Goal: Check status: Check status

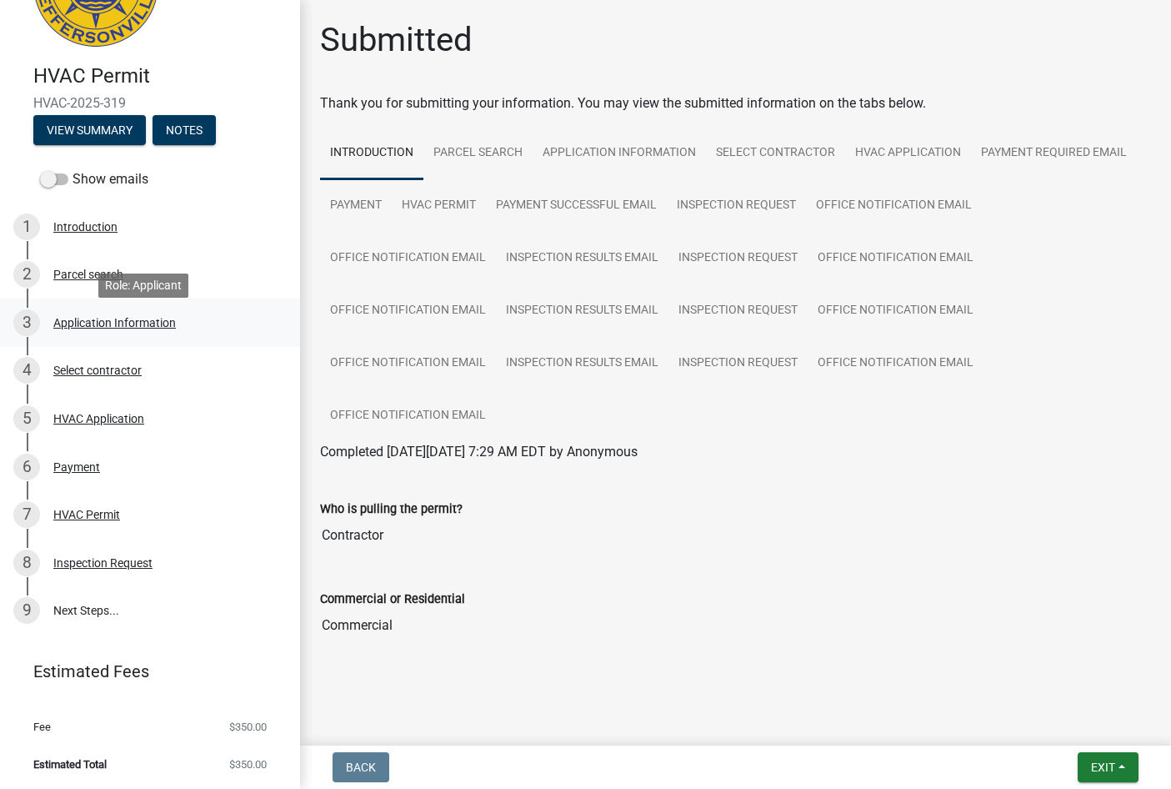
scroll to position [97, 0]
click at [102, 124] on button "View Summary" at bounding box center [89, 129] width 113 height 30
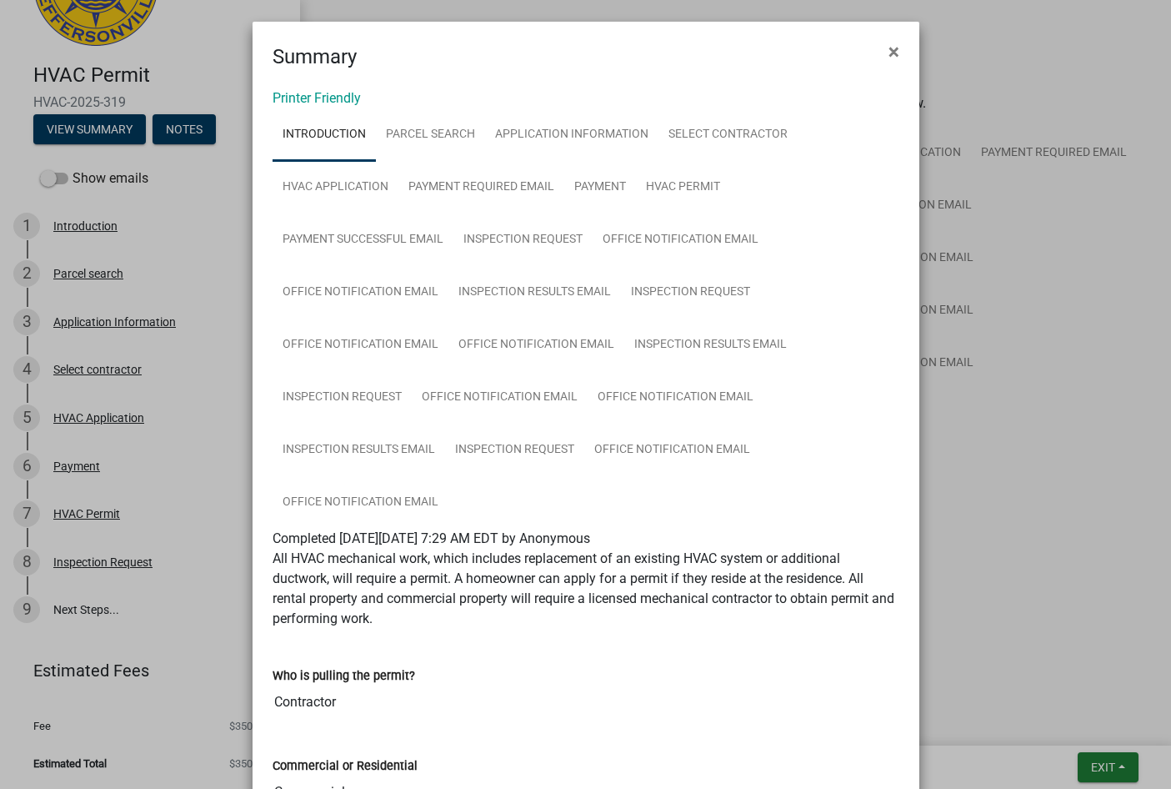
scroll to position [0, 0]
click at [889, 53] on span "×" at bounding box center [894, 53] width 11 height 23
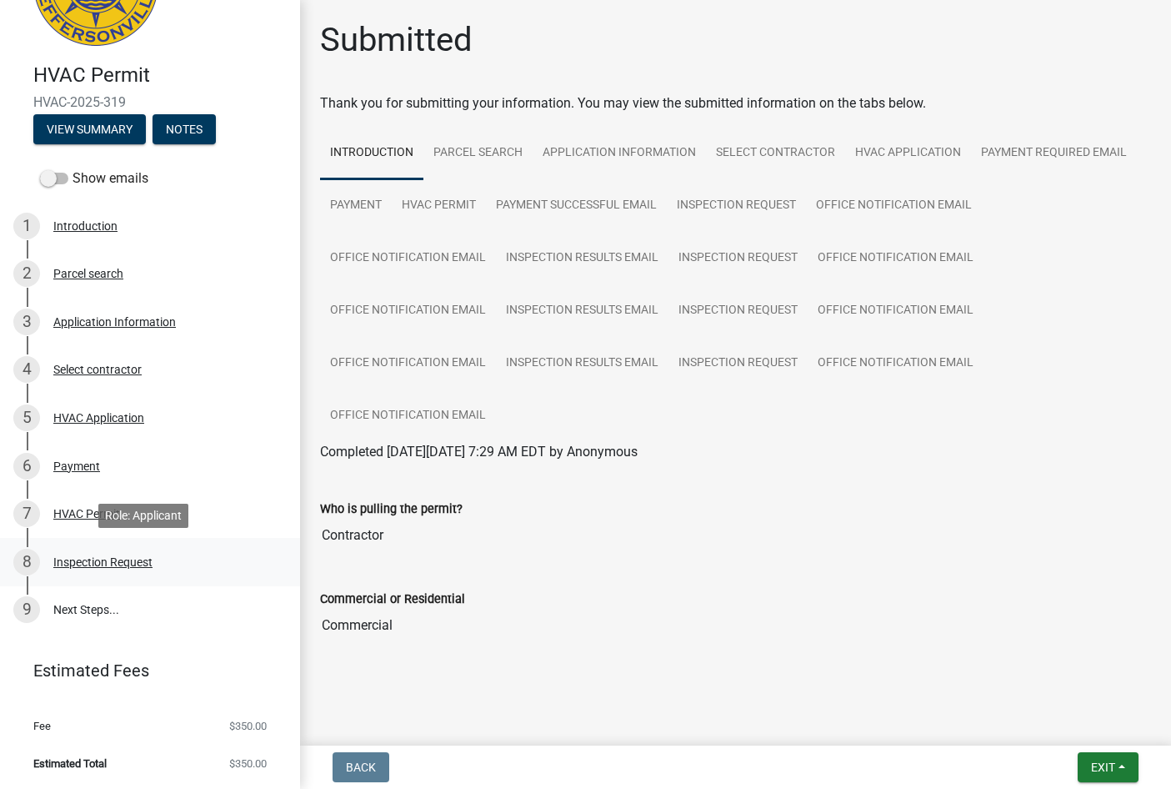
click at [75, 556] on div "Inspection Request" at bounding box center [102, 562] width 99 height 12
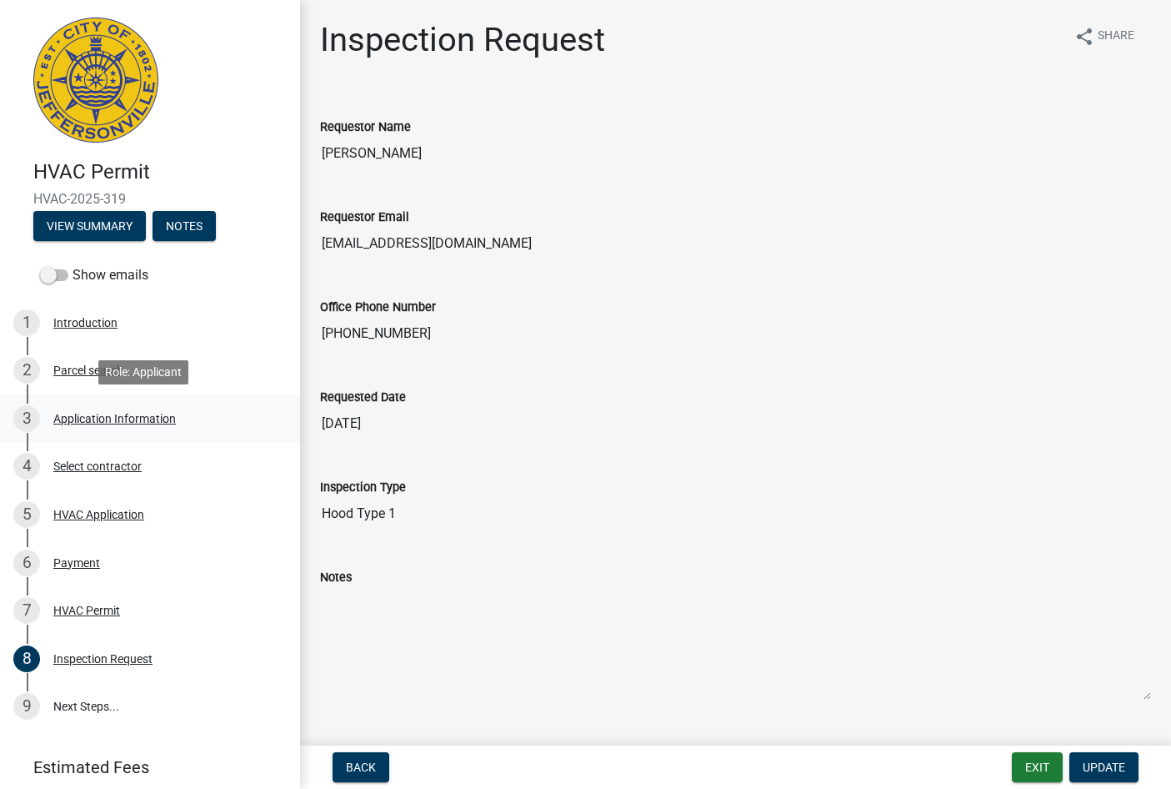
click at [94, 420] on div "Application Information" at bounding box center [114, 419] width 123 height 12
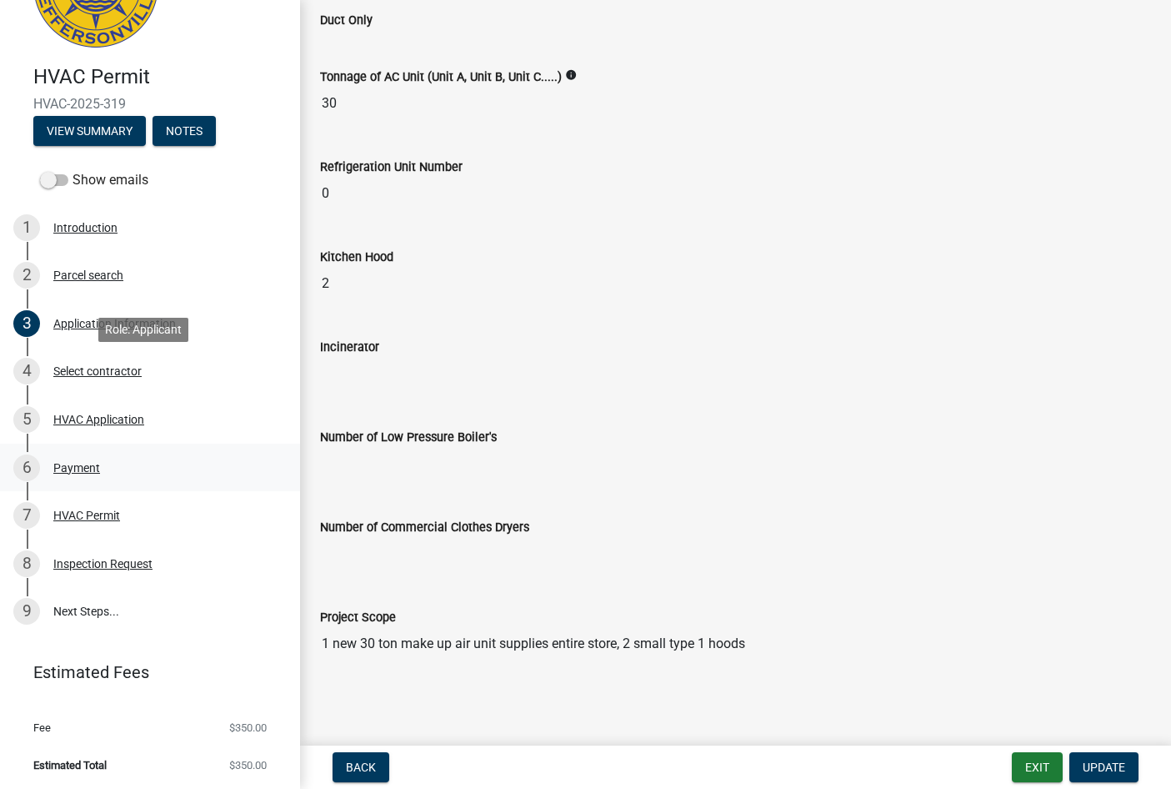
scroll to position [97, 0]
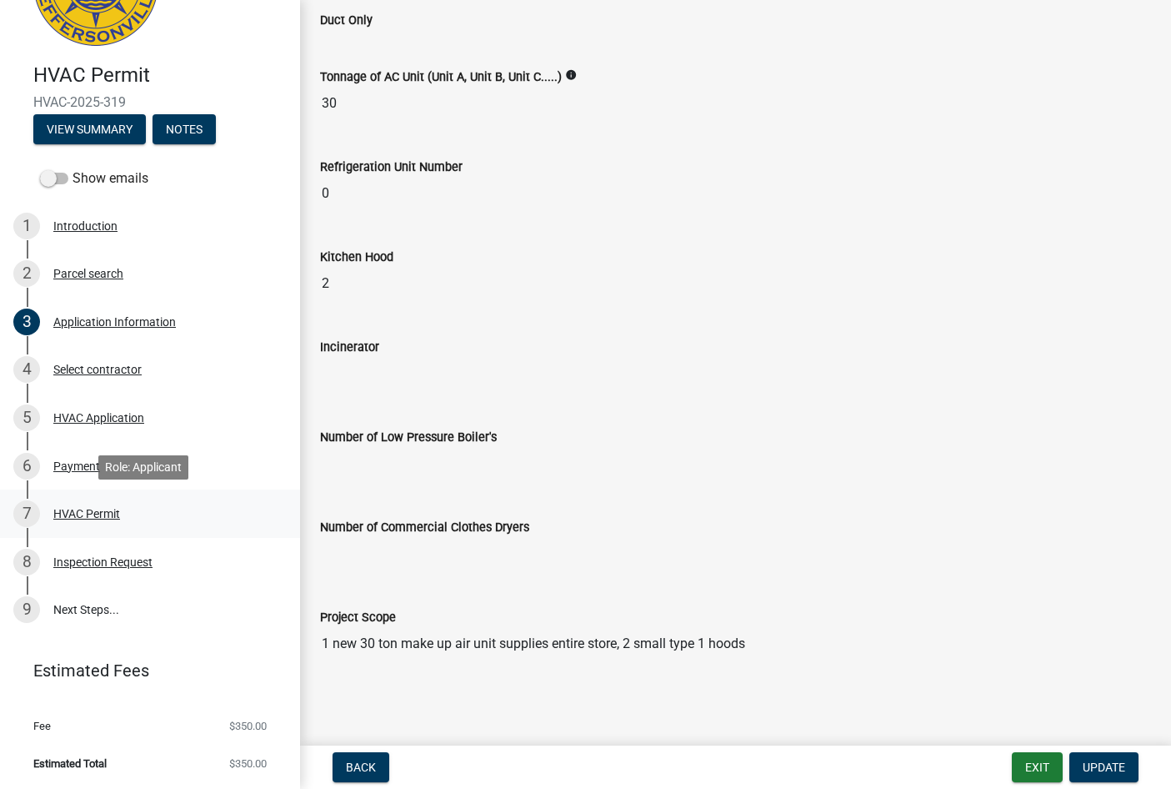
click at [103, 516] on div "HVAC Permit" at bounding box center [86, 514] width 67 height 12
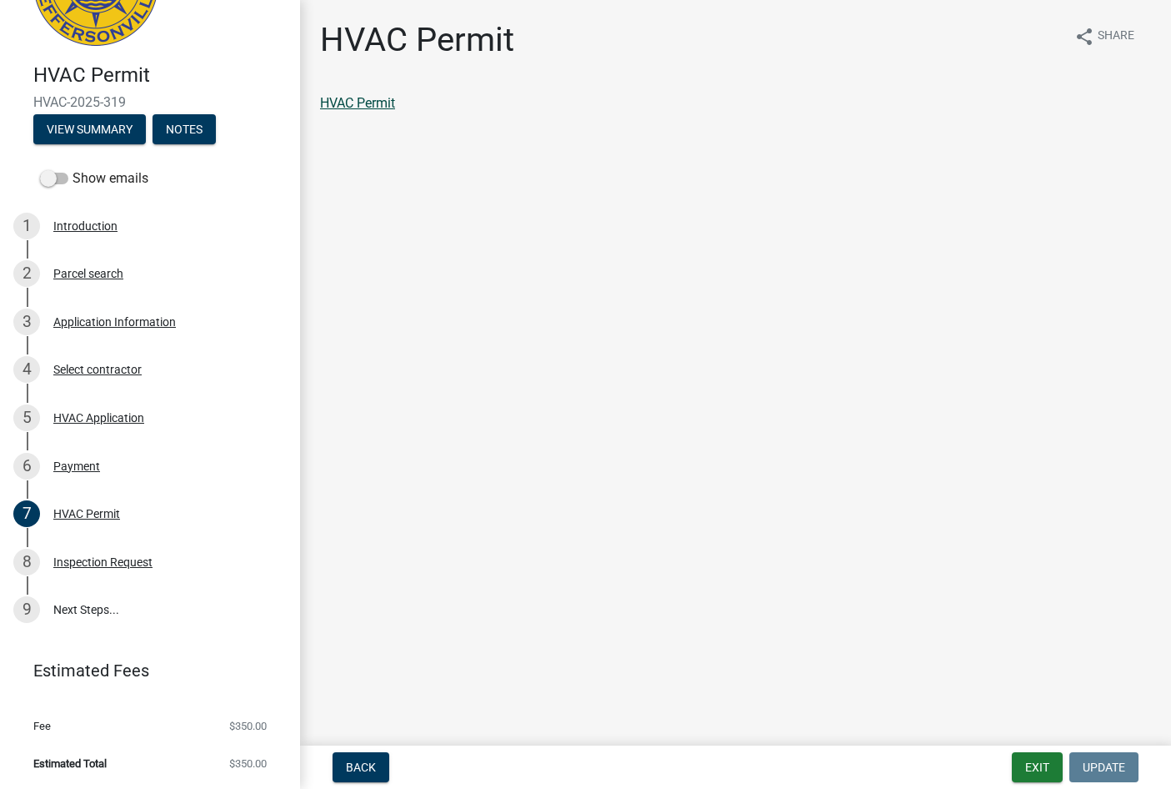
click at [379, 104] on link "HVAC Permit" at bounding box center [357, 103] width 75 height 16
click at [71, 570] on div "8 Inspection Request" at bounding box center [143, 561] width 260 height 27
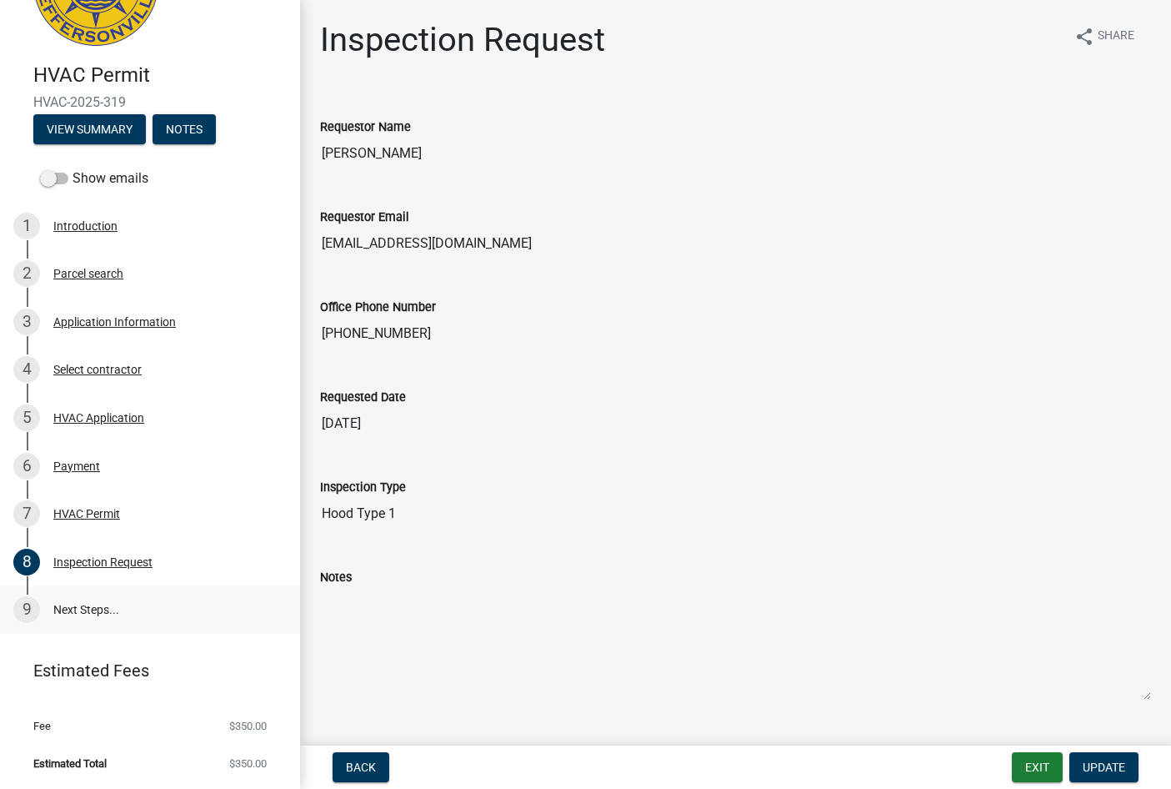
click at [78, 611] on link "9 Next Steps..." at bounding box center [150, 610] width 300 height 48
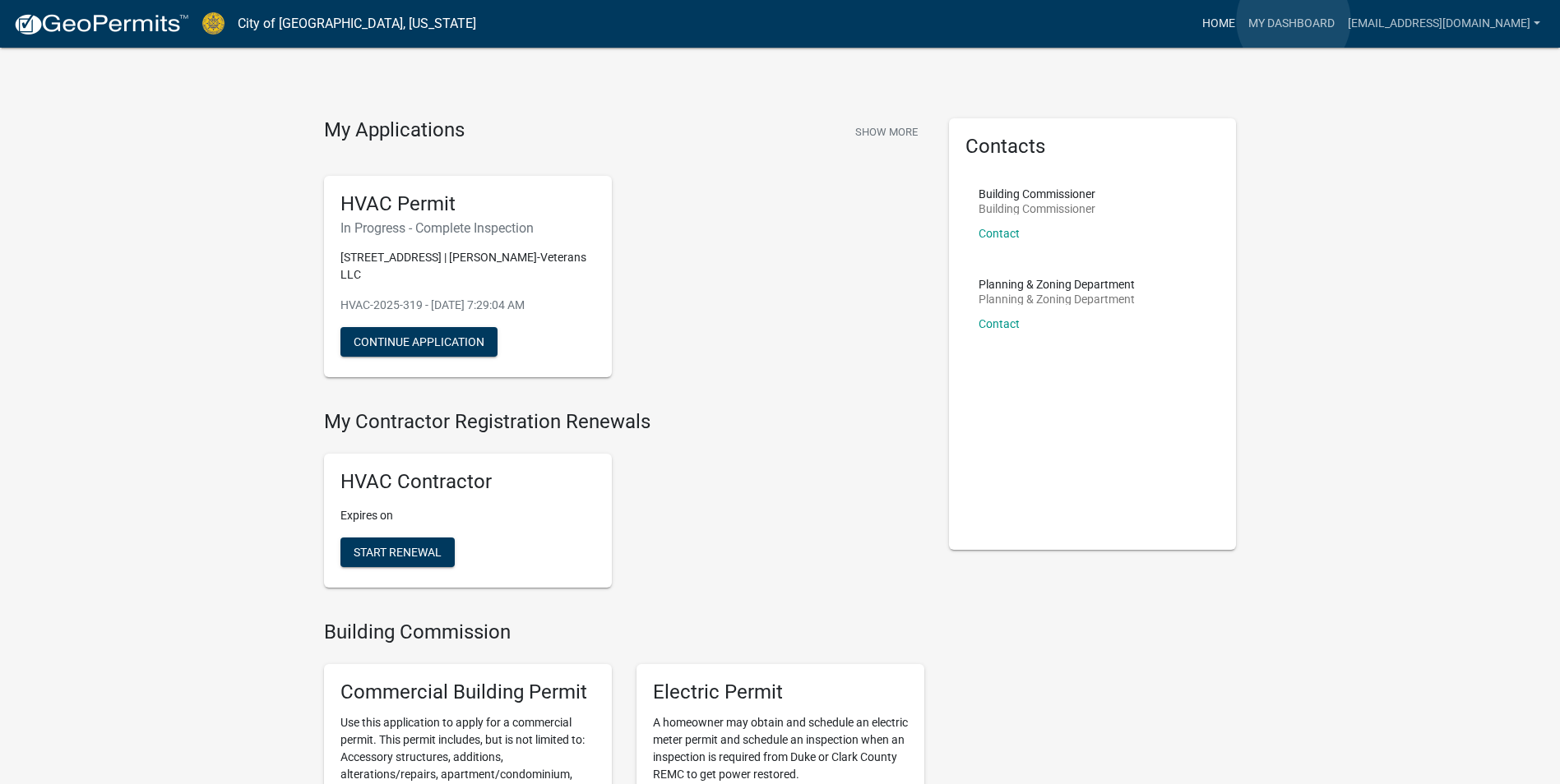
click at [1242, 21] on link "Home" at bounding box center [1219, 24] width 46 height 32
click at [988, 233] on link "Contact" at bounding box center [1000, 233] width 41 height 13
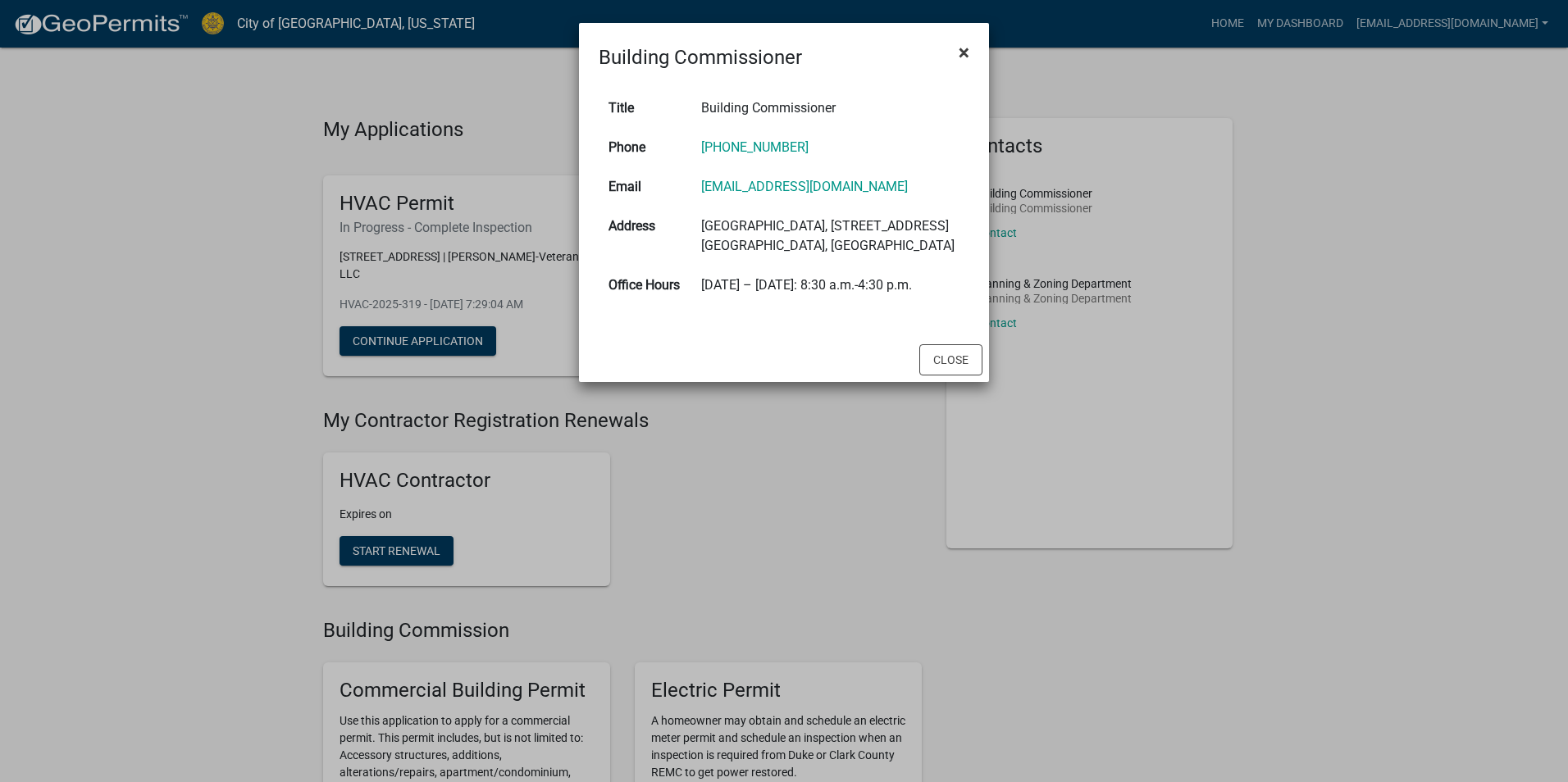
click at [968, 49] on span "×" at bounding box center [963, 52] width 11 height 23
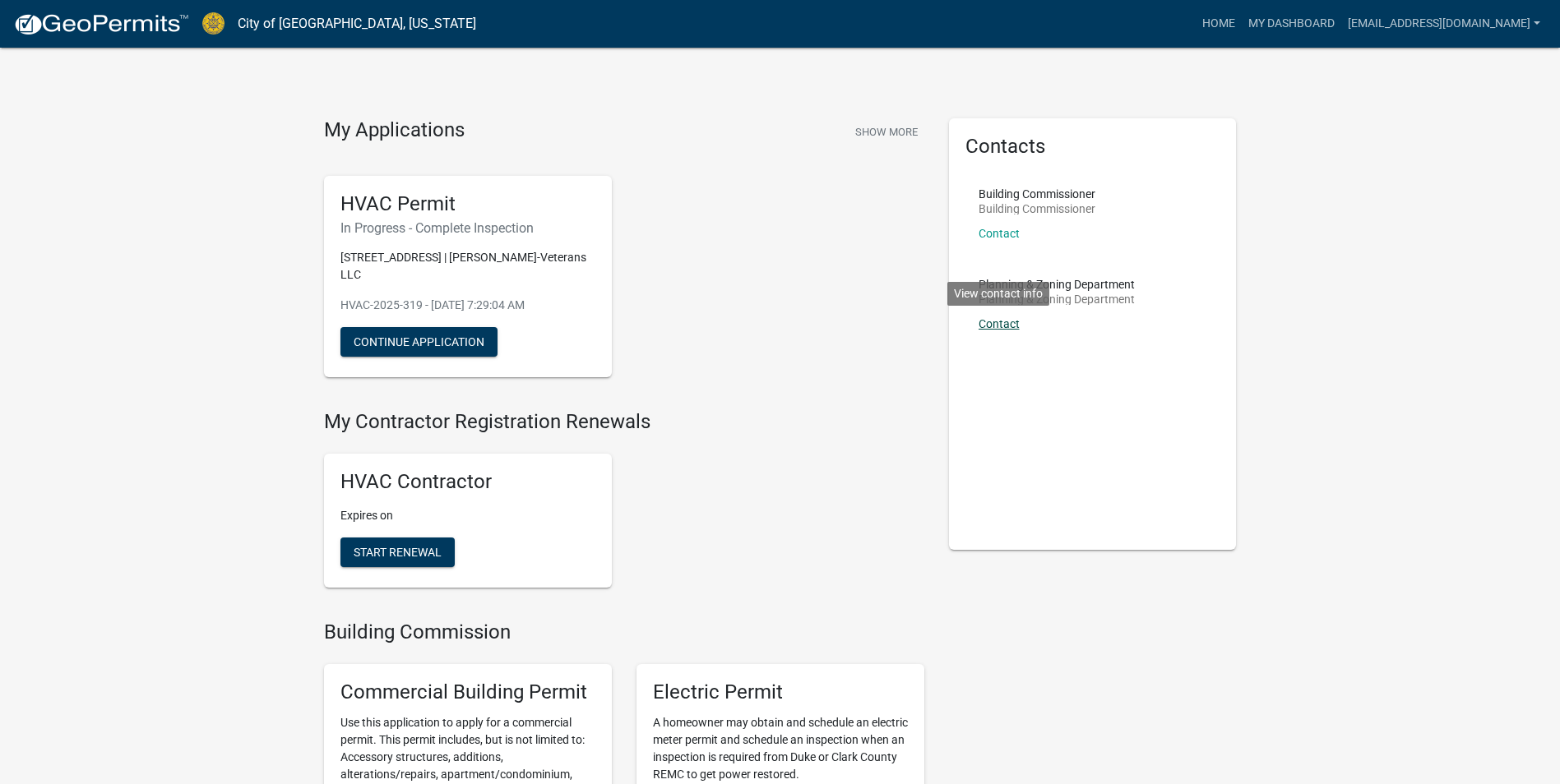
click at [1001, 324] on link "Contact" at bounding box center [1000, 323] width 41 height 13
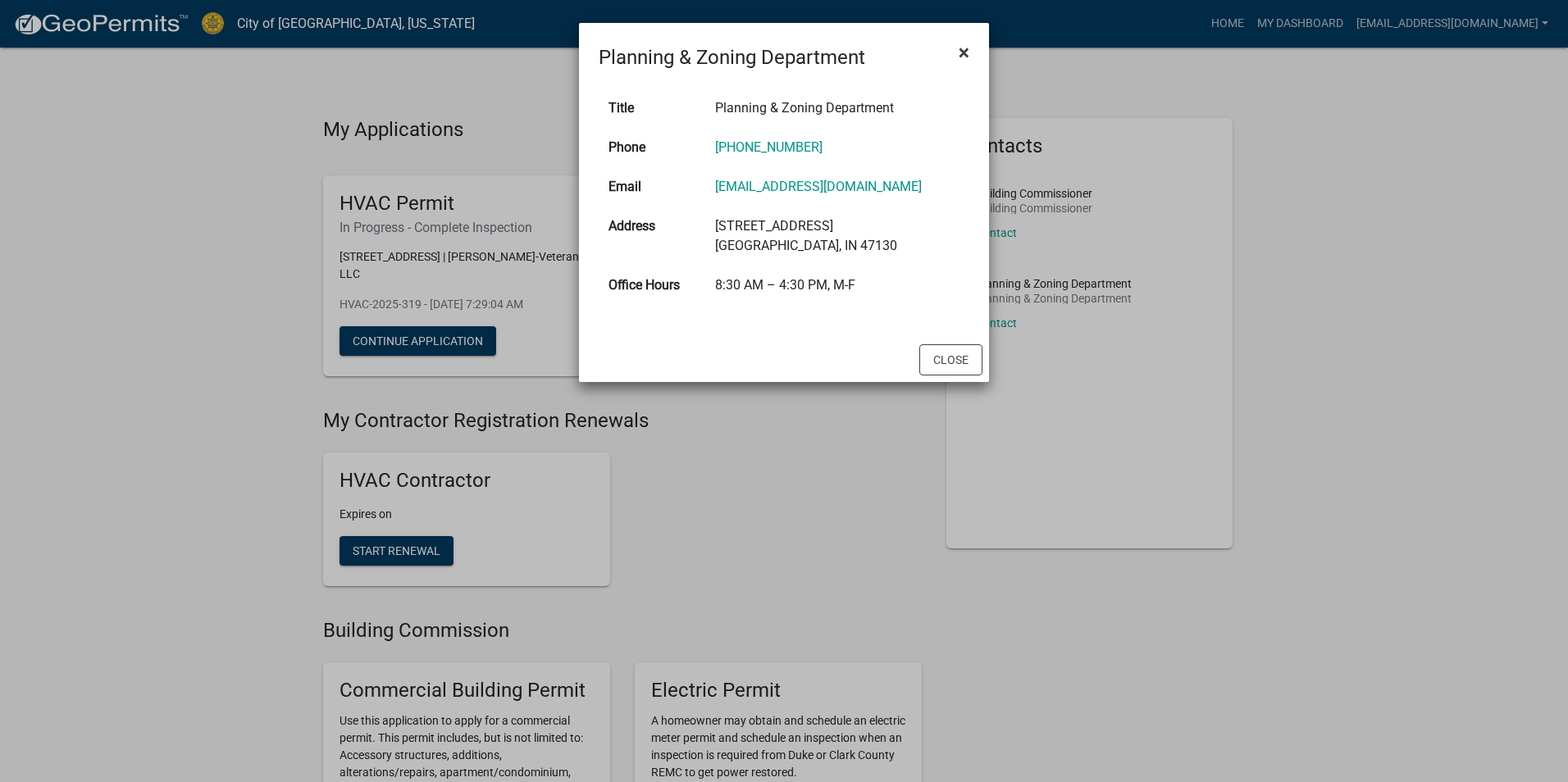
click at [965, 51] on span "×" at bounding box center [963, 52] width 11 height 23
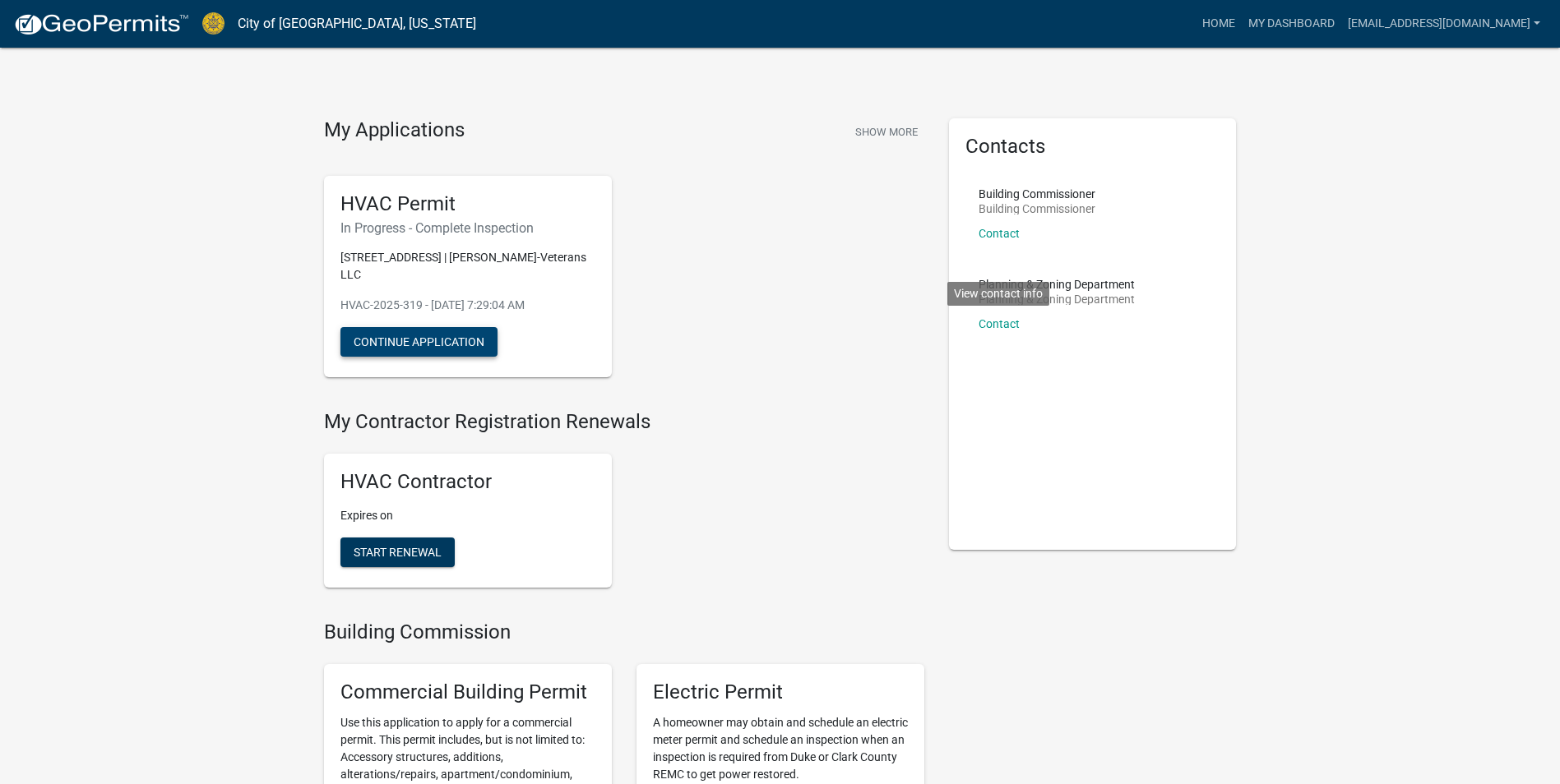
click at [409, 347] on button "Continue Application" at bounding box center [418, 342] width 157 height 30
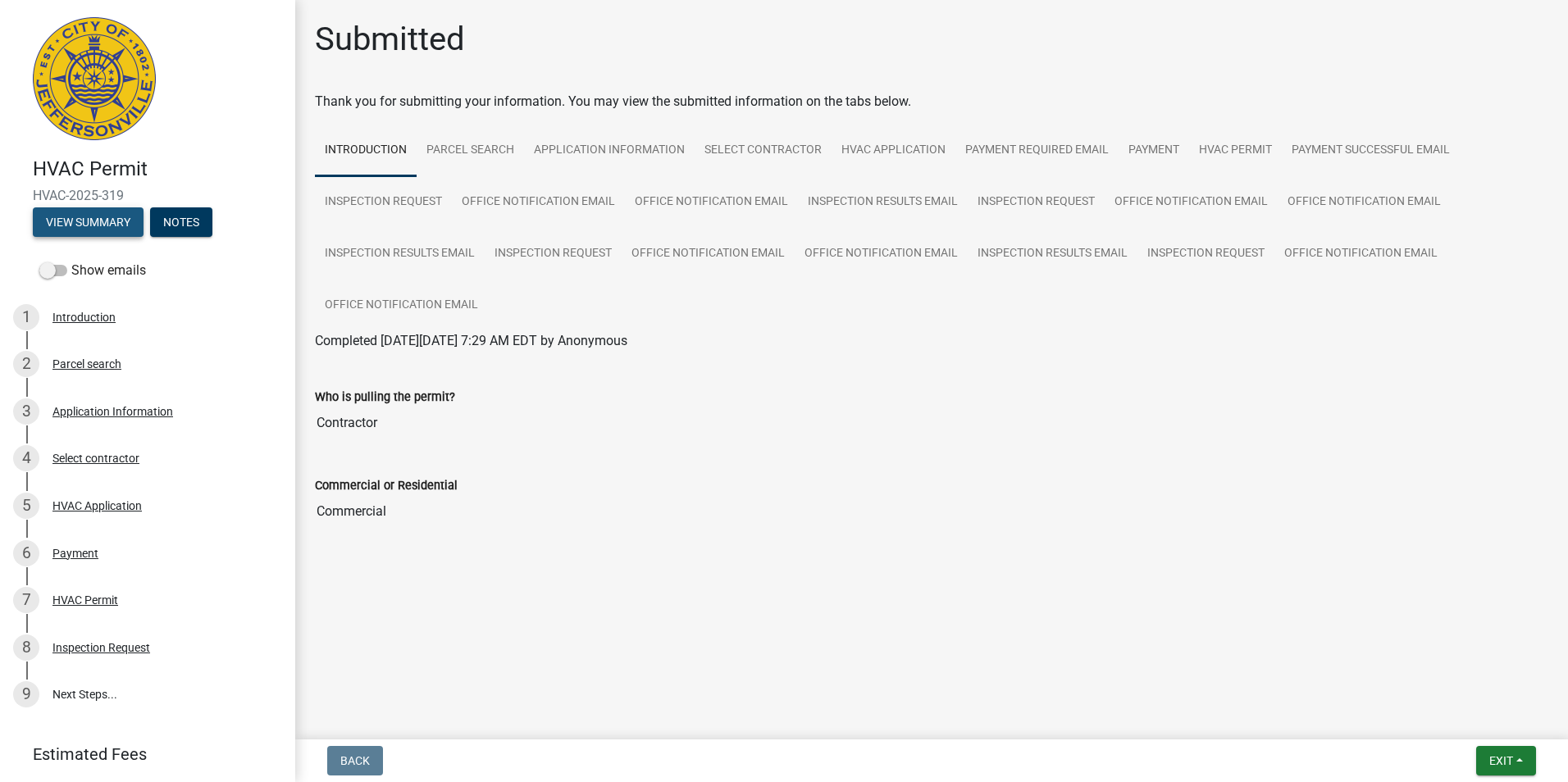
click at [80, 226] on button "View Summary" at bounding box center [88, 222] width 111 height 30
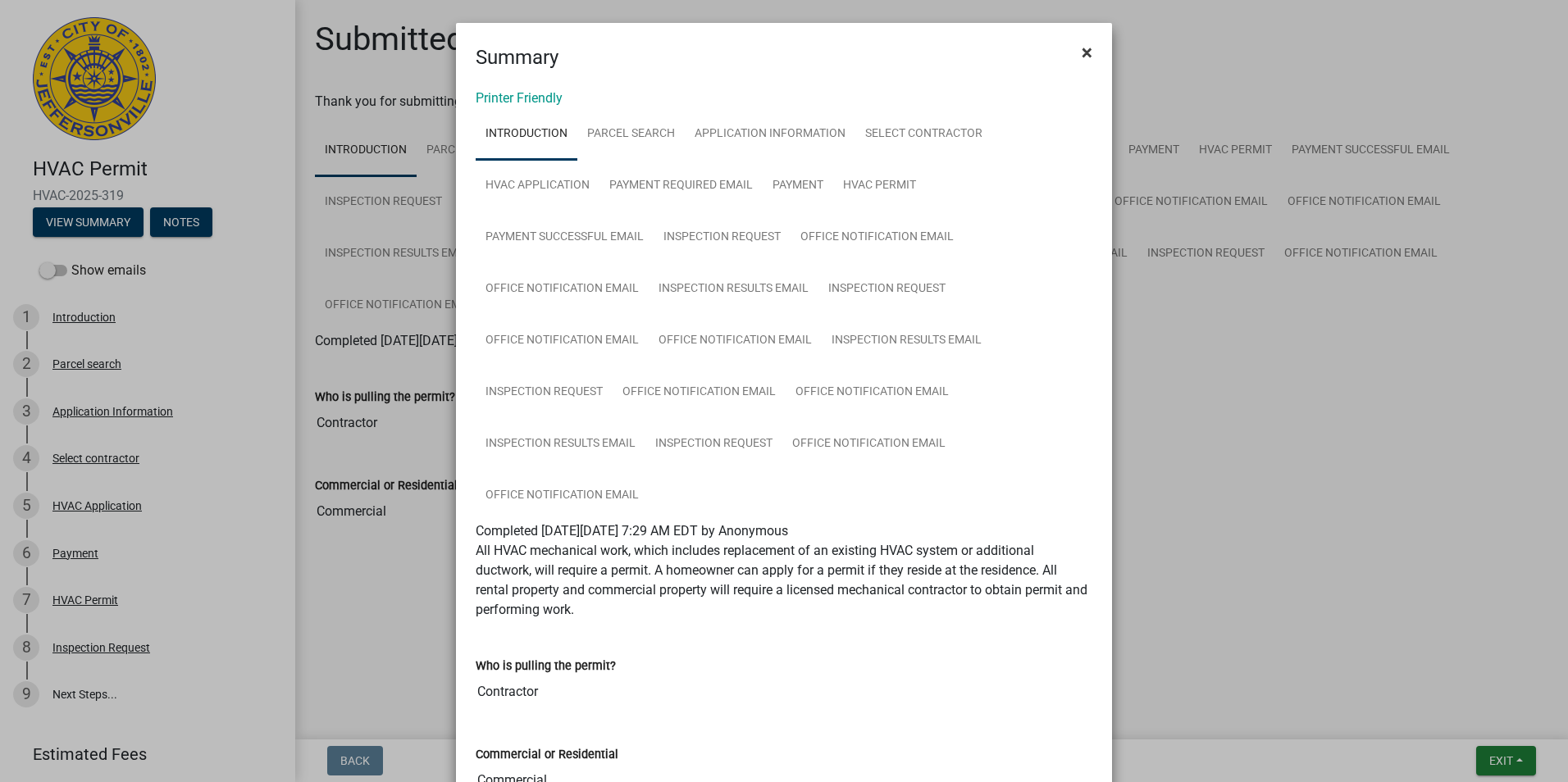
click at [1071, 54] on button "×" at bounding box center [1087, 52] width 37 height 46
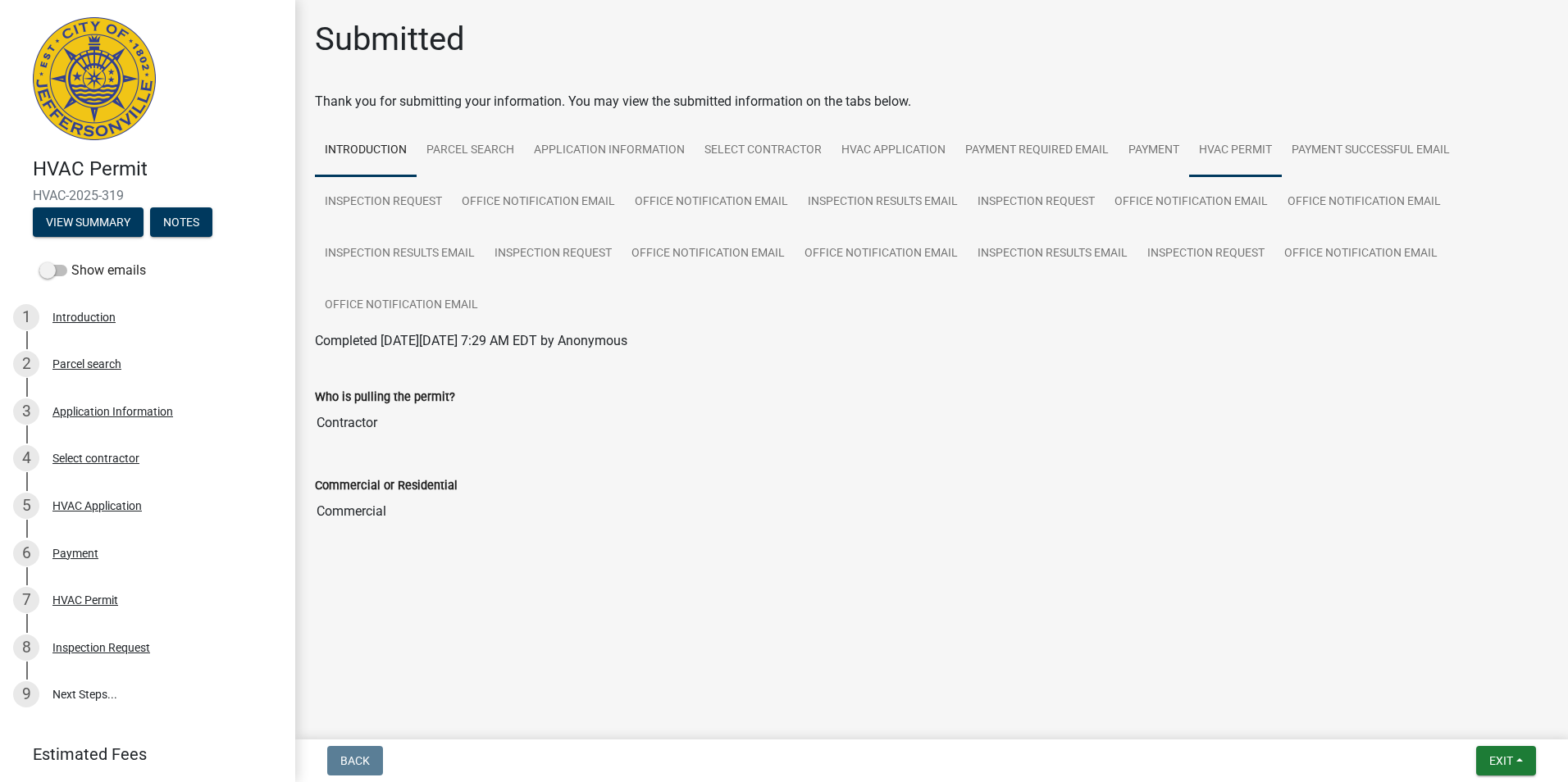
click at [1256, 148] on link "HVAC Permit" at bounding box center [1236, 150] width 92 height 52
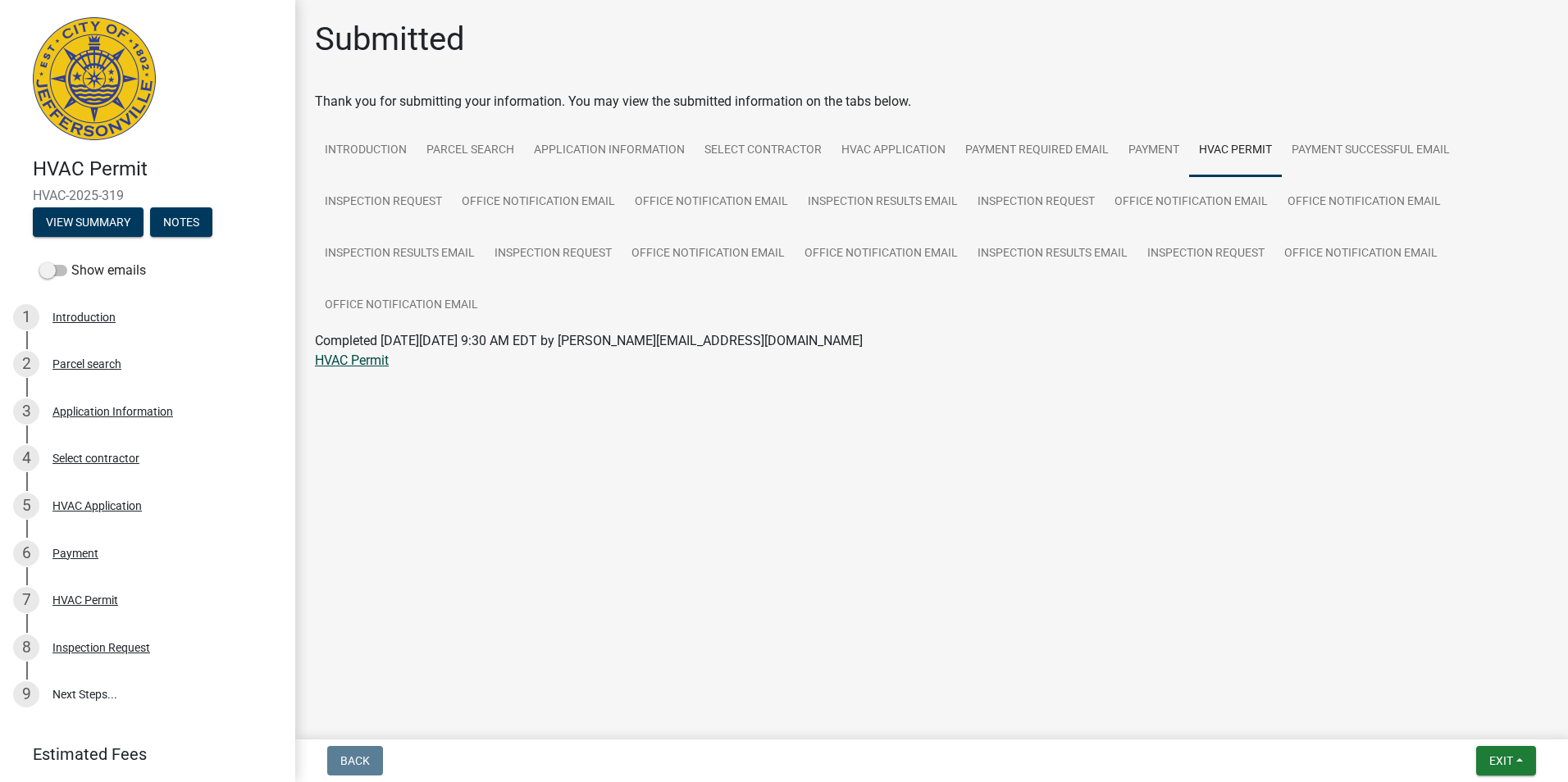
click at [381, 357] on link "HVAC Permit" at bounding box center [351, 360] width 74 height 16
click at [388, 259] on link "Inspection Results Email" at bounding box center [399, 254] width 170 height 52
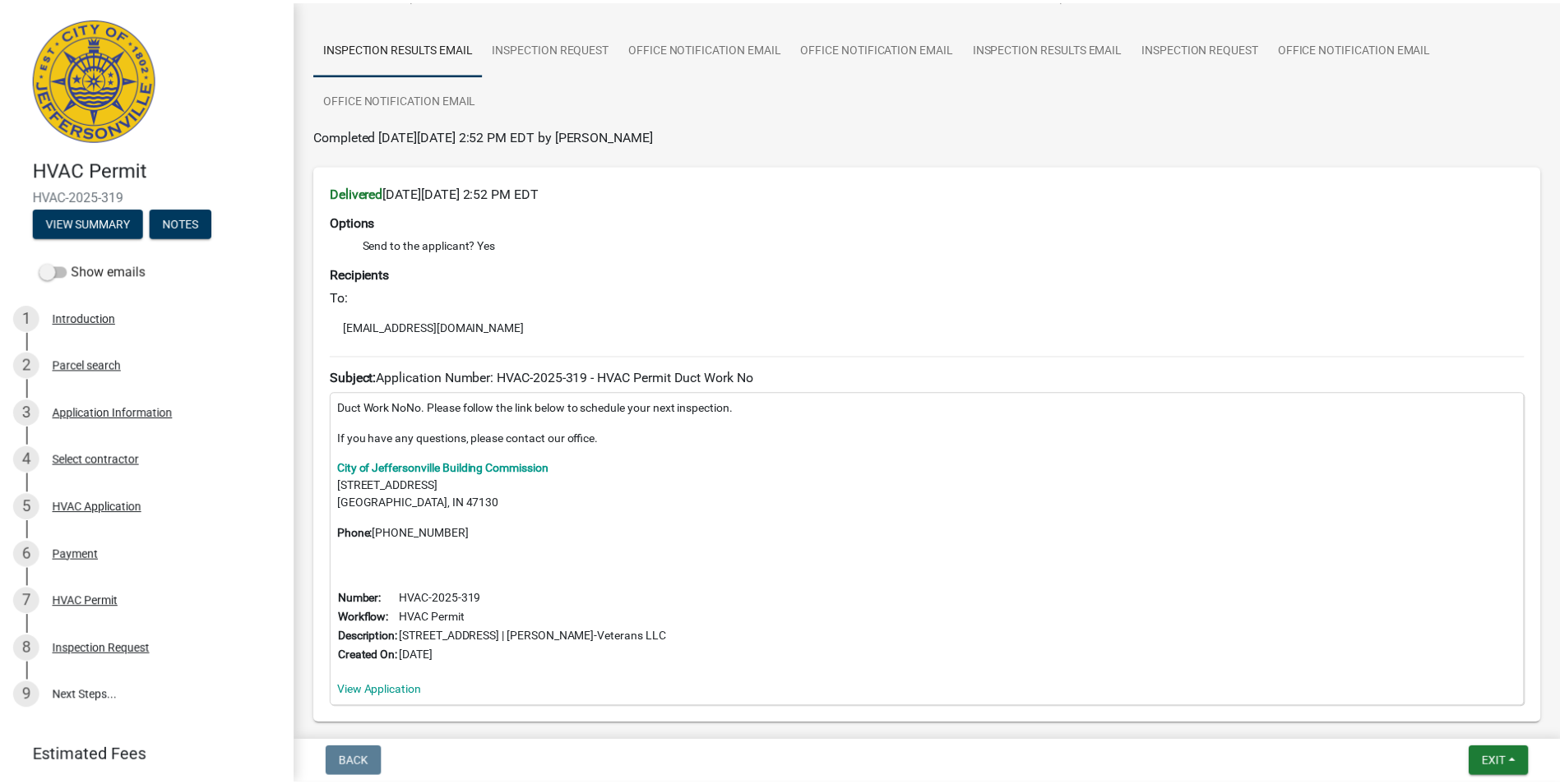
scroll to position [247, 0]
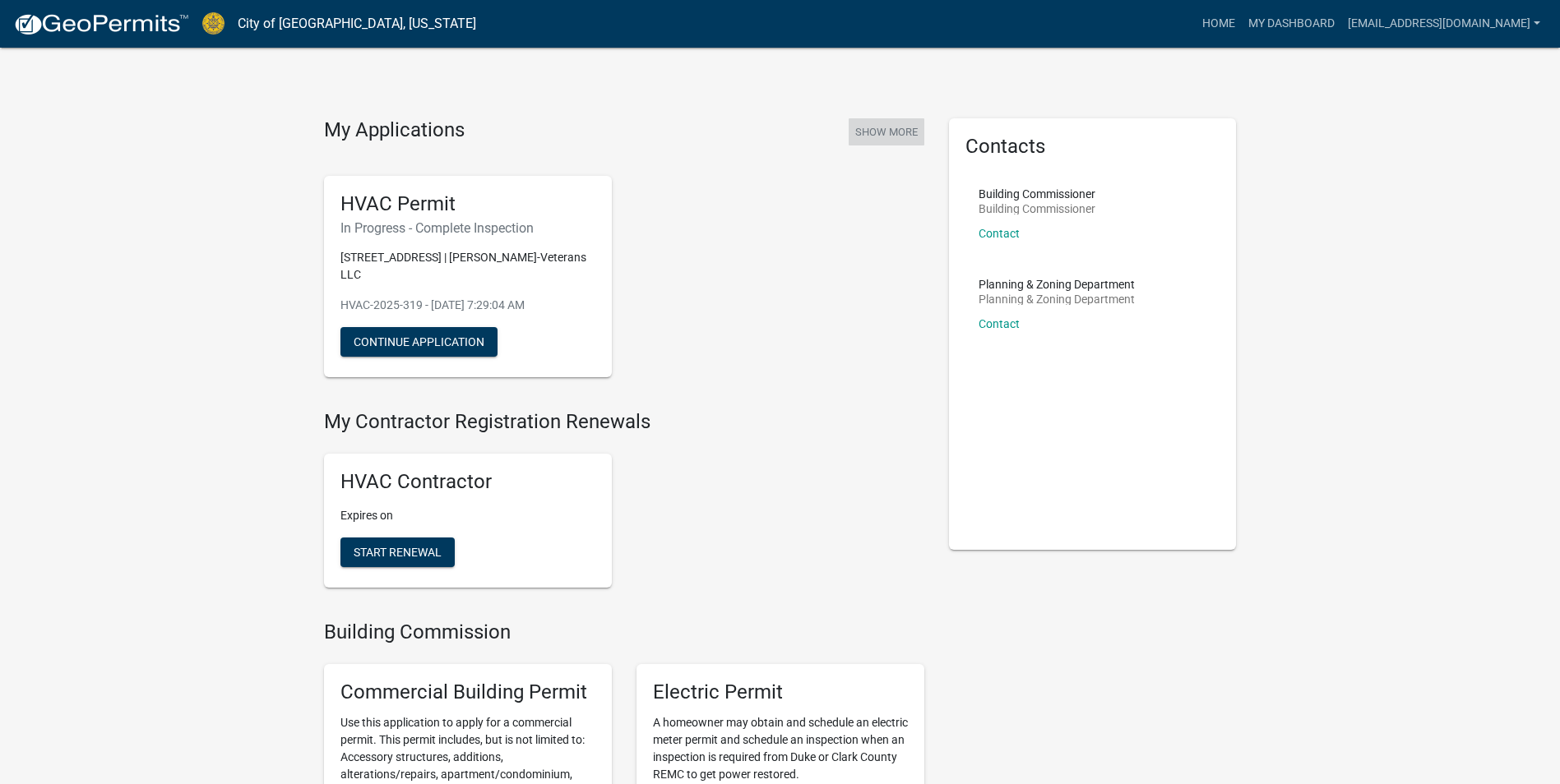
click at [906, 126] on button "Show More" at bounding box center [886, 132] width 76 height 28
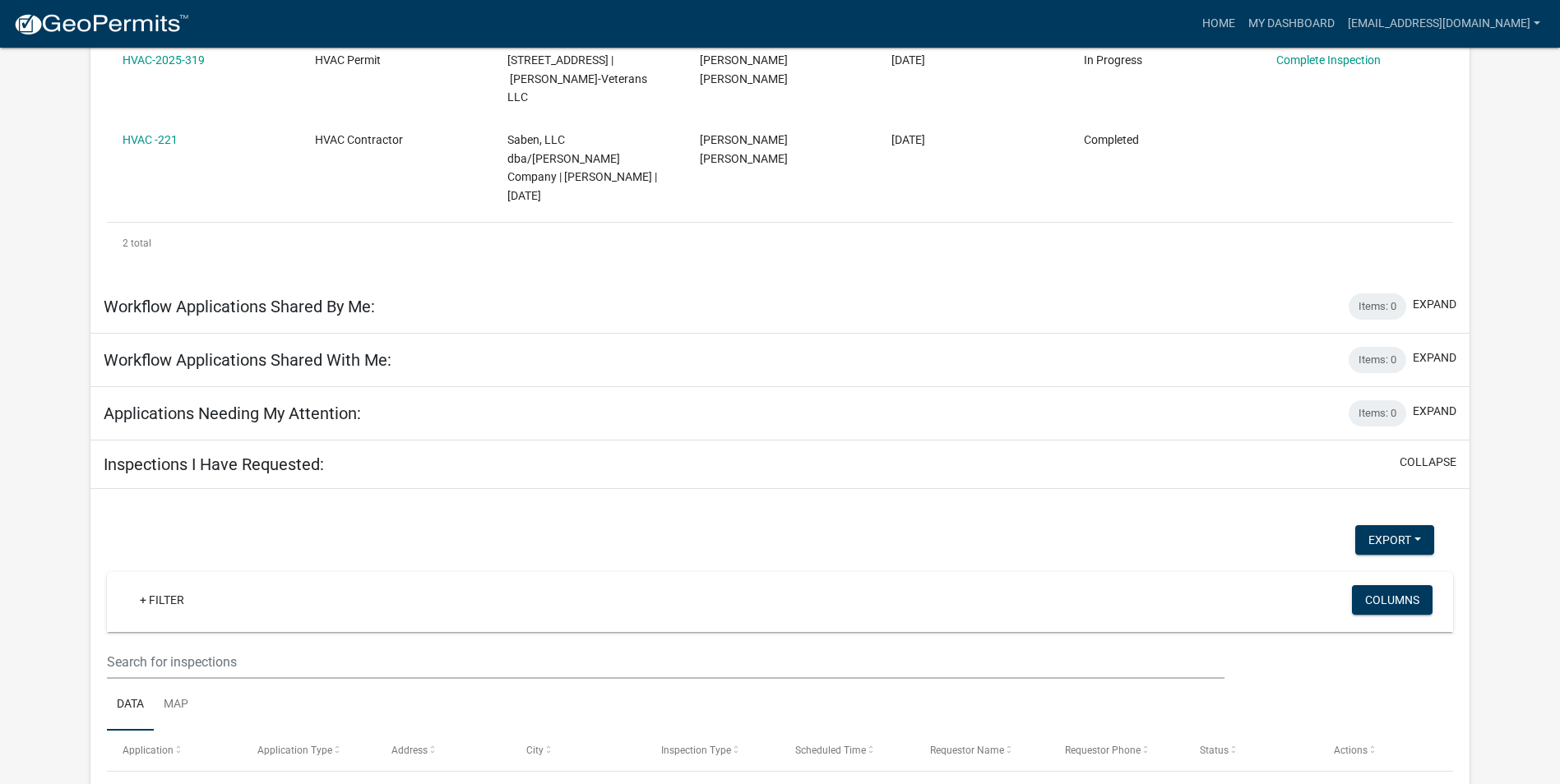
scroll to position [108, 0]
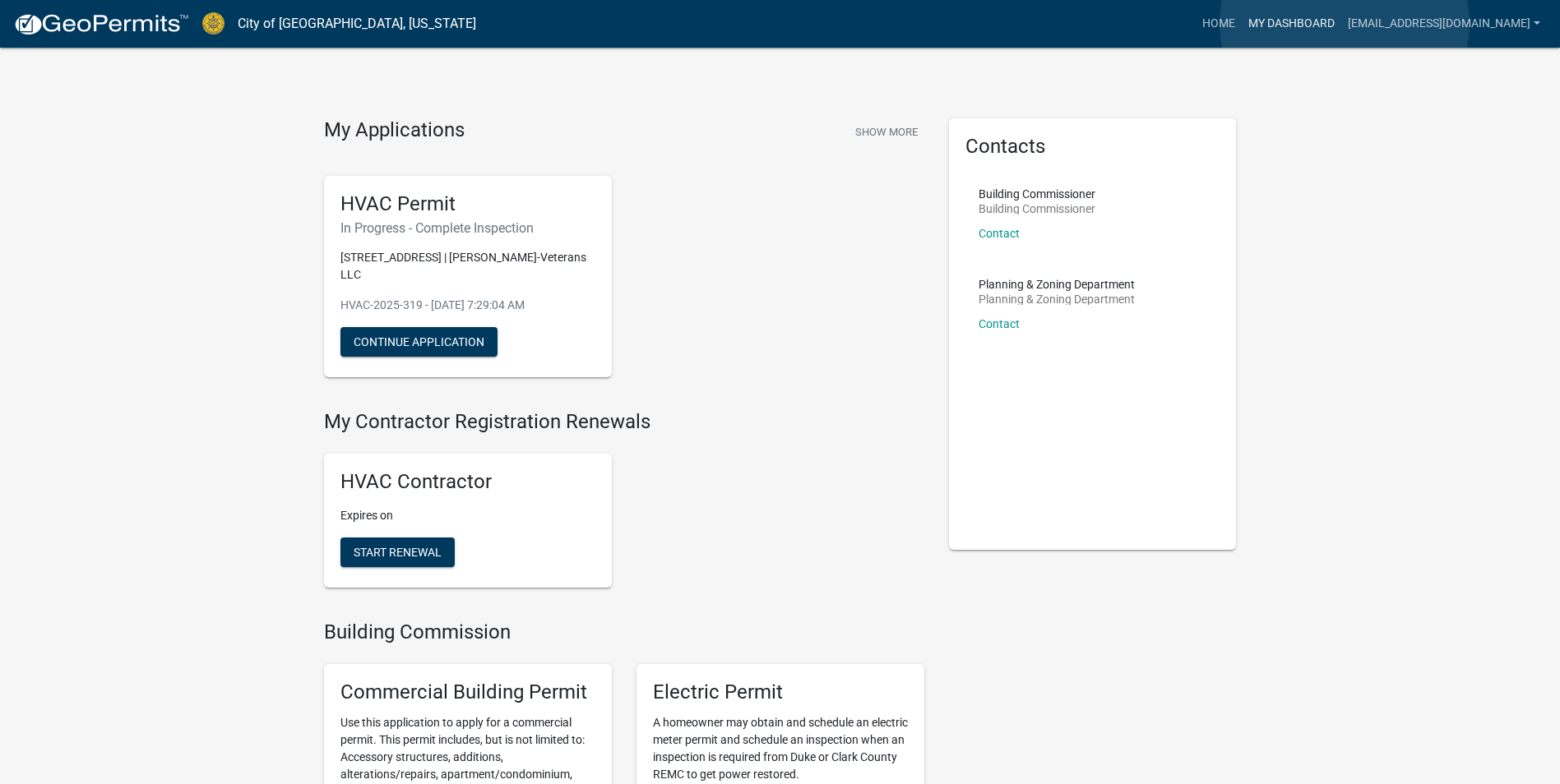
click at [1342, 23] on link "My Dashboard" at bounding box center [1292, 24] width 100 height 32
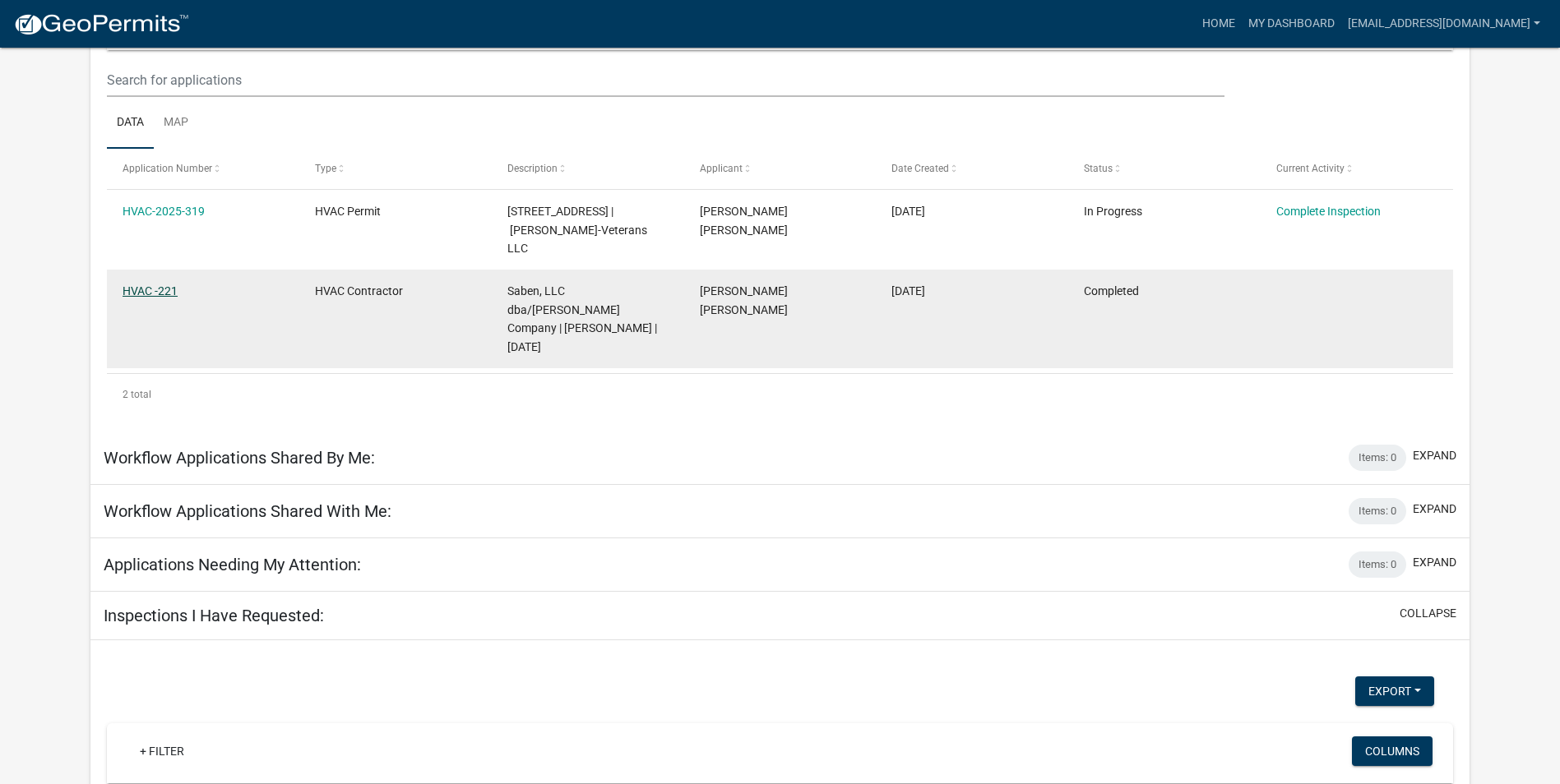
scroll to position [136, 0]
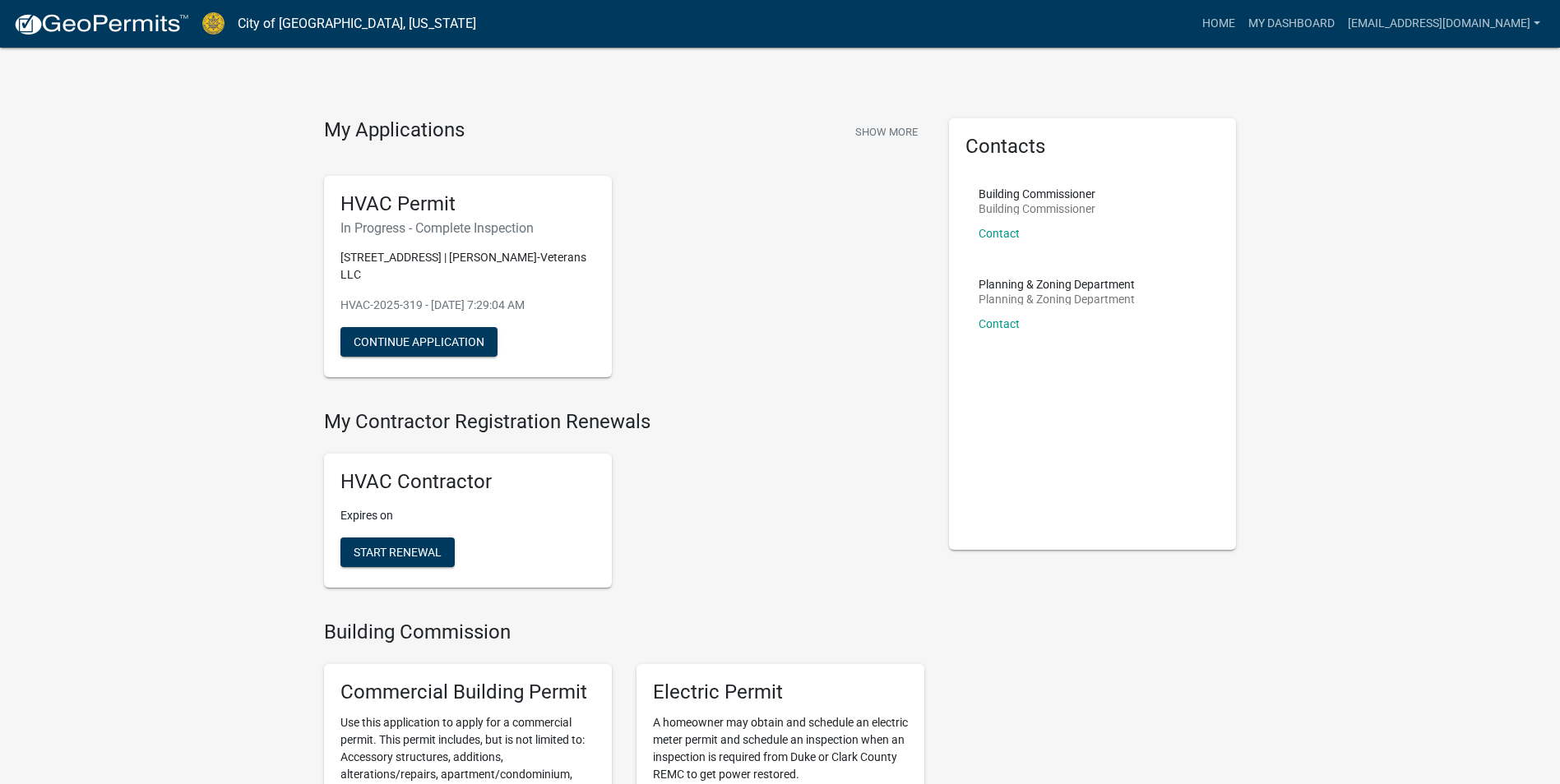
scroll to position [82, 0]
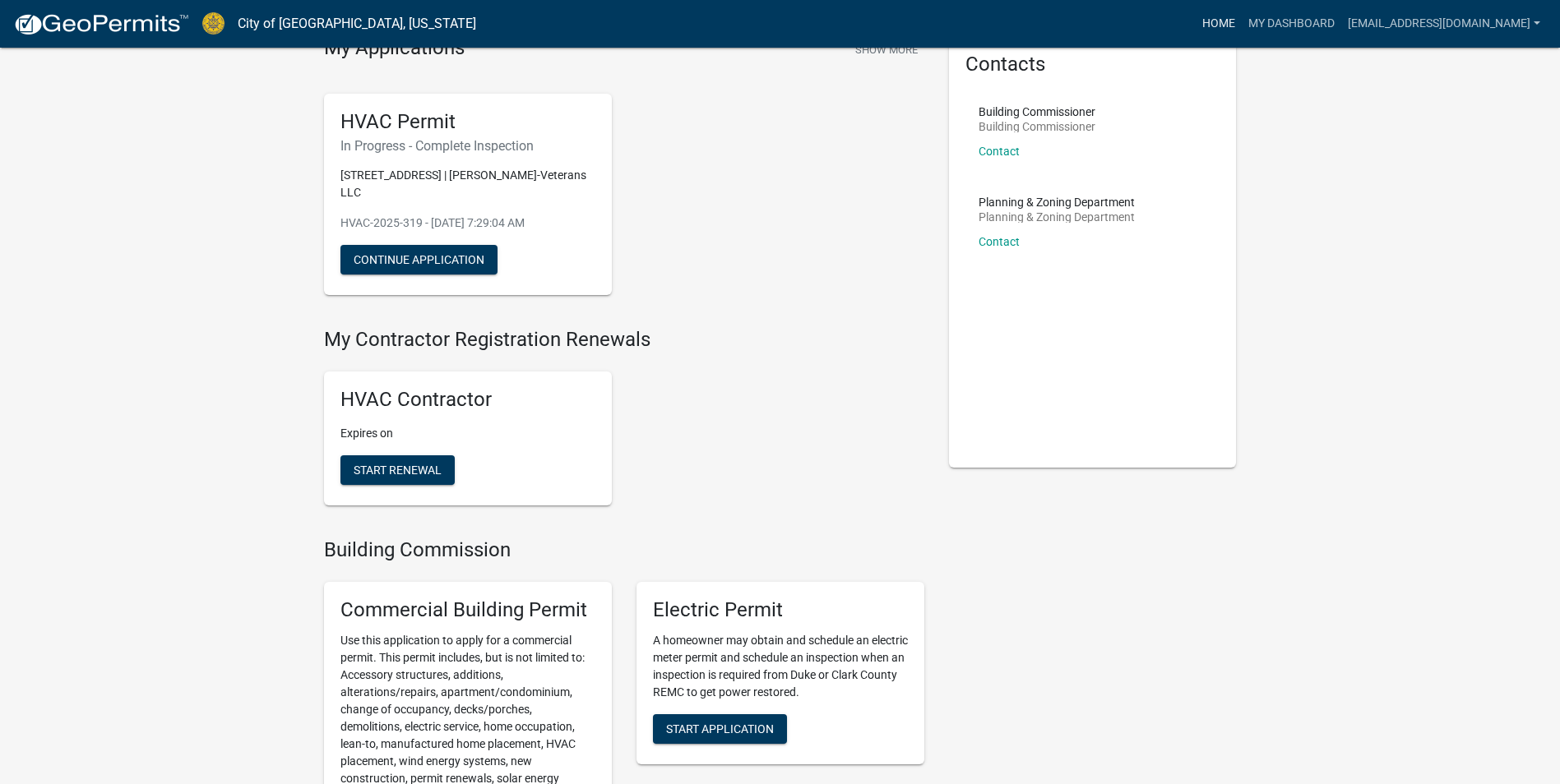
click at [1242, 25] on link "Home" at bounding box center [1219, 24] width 46 height 32
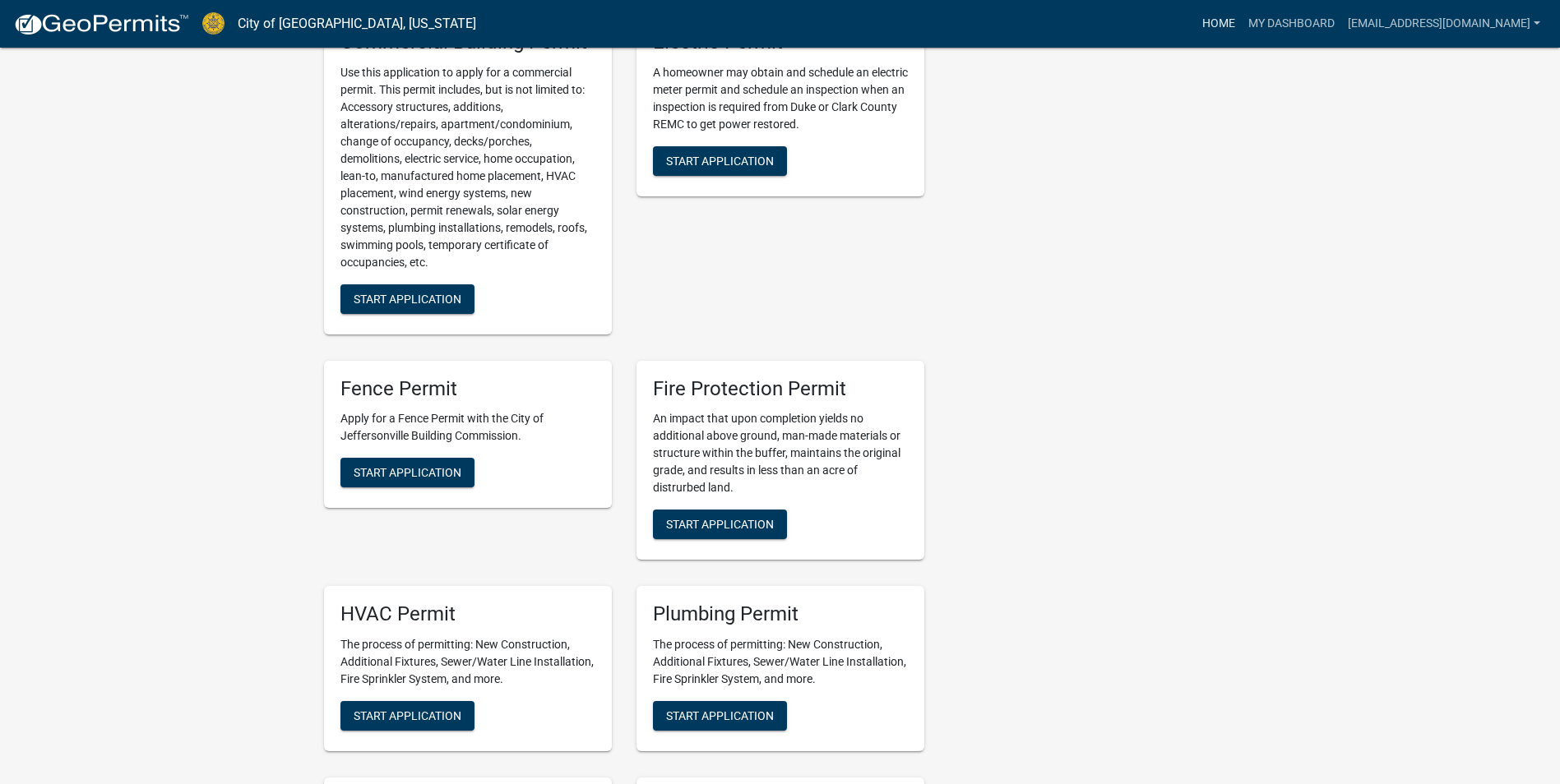
scroll to position [904, 0]
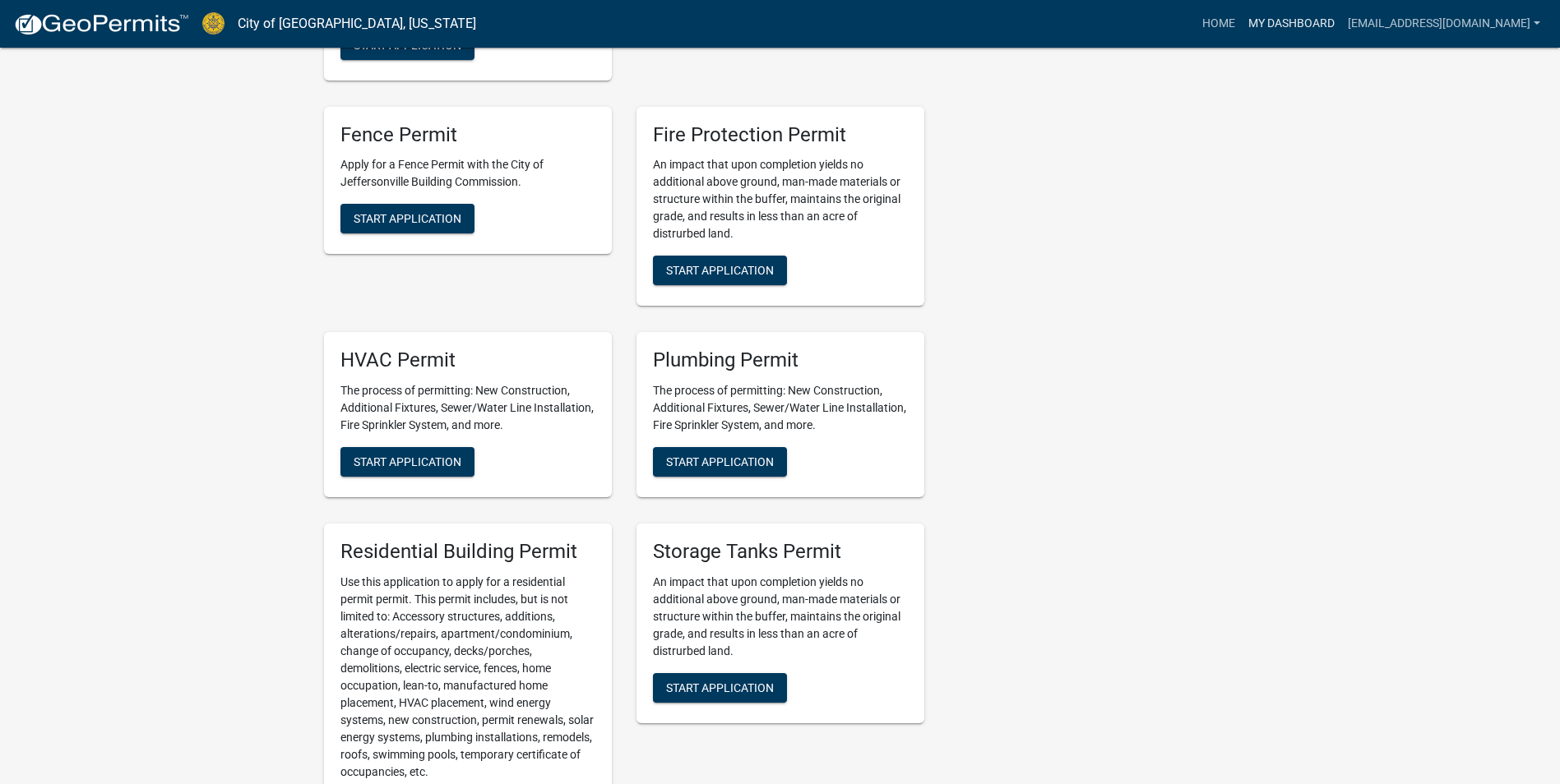
click at [1342, 17] on link "My Dashboard" at bounding box center [1292, 24] width 100 height 32
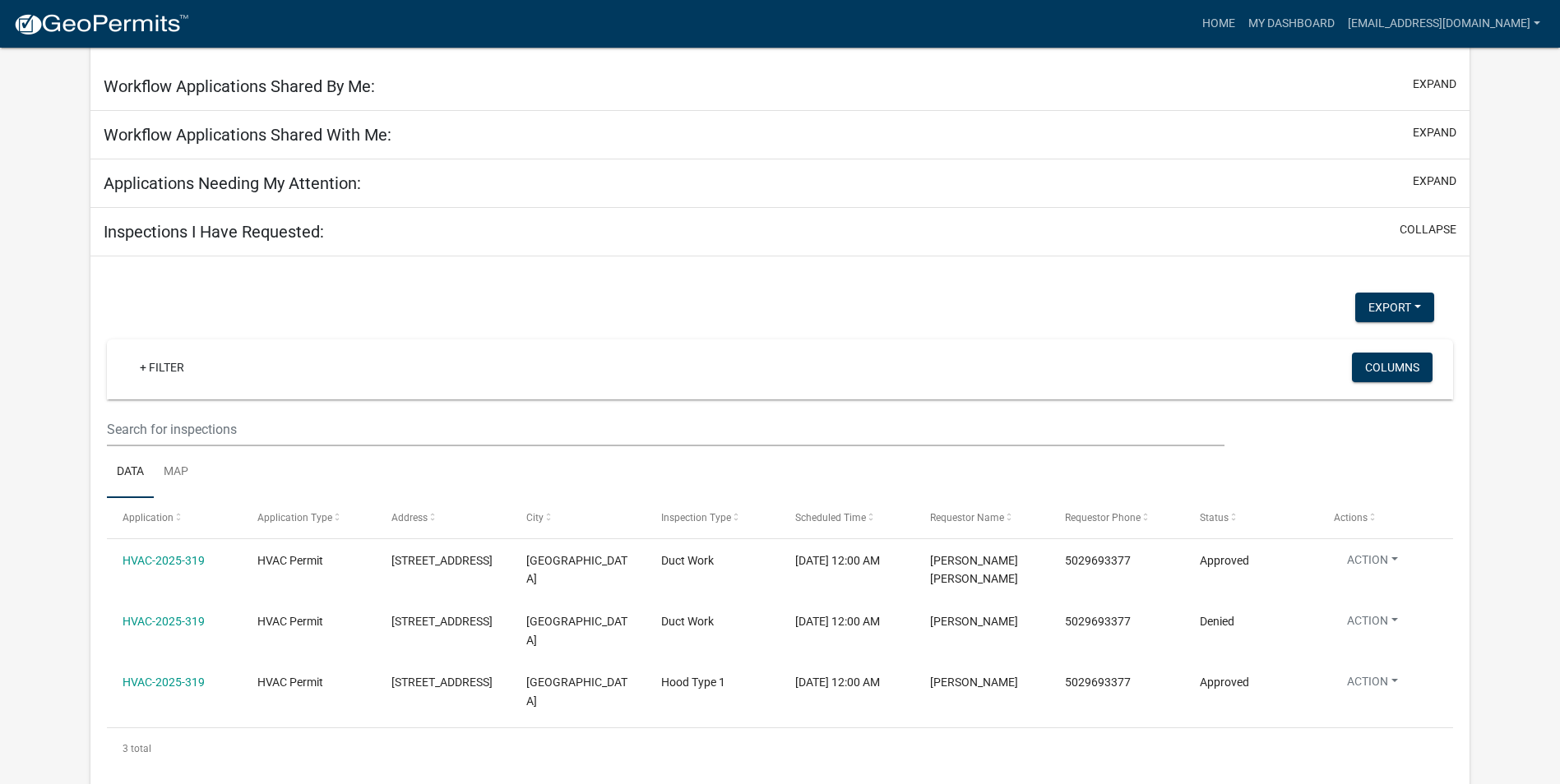
scroll to position [602, 0]
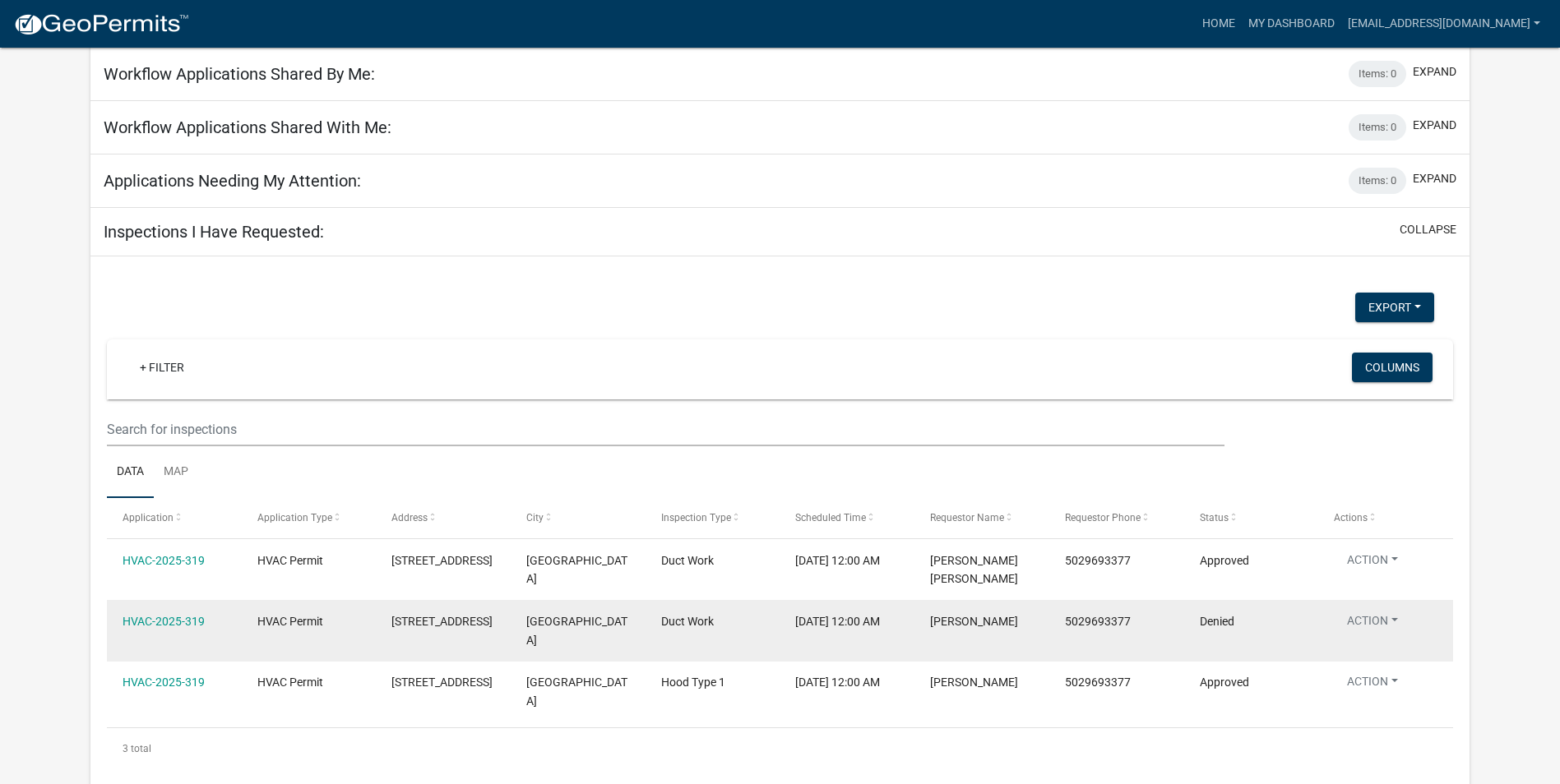
click at [1376, 612] on button "Action" at bounding box center [1373, 624] width 77 height 24
click at [135, 615] on link "HVAC-2025-319" at bounding box center [163, 621] width 82 height 13
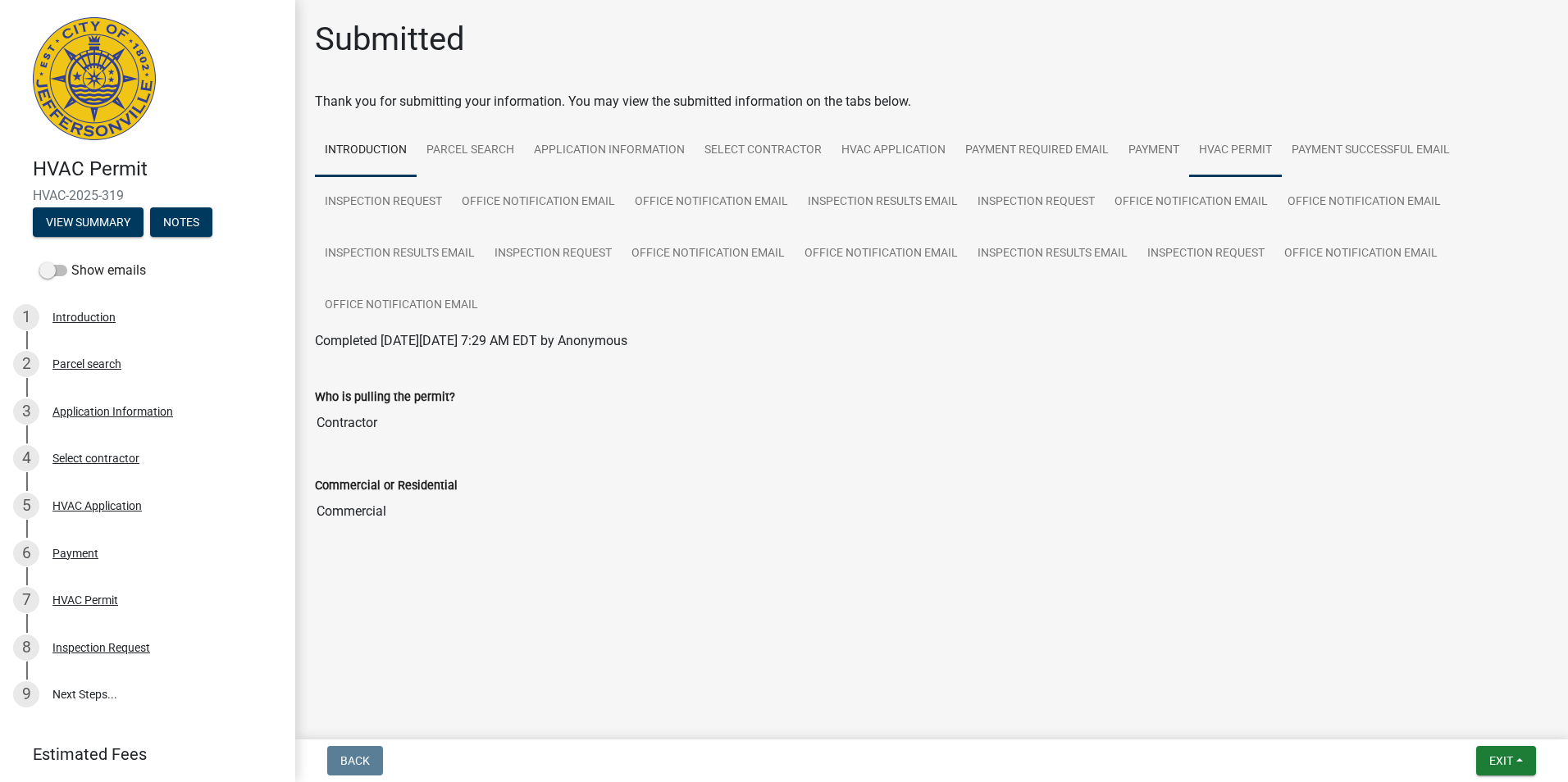
click at [1212, 153] on link "HVAC Permit" at bounding box center [1236, 150] width 92 height 52
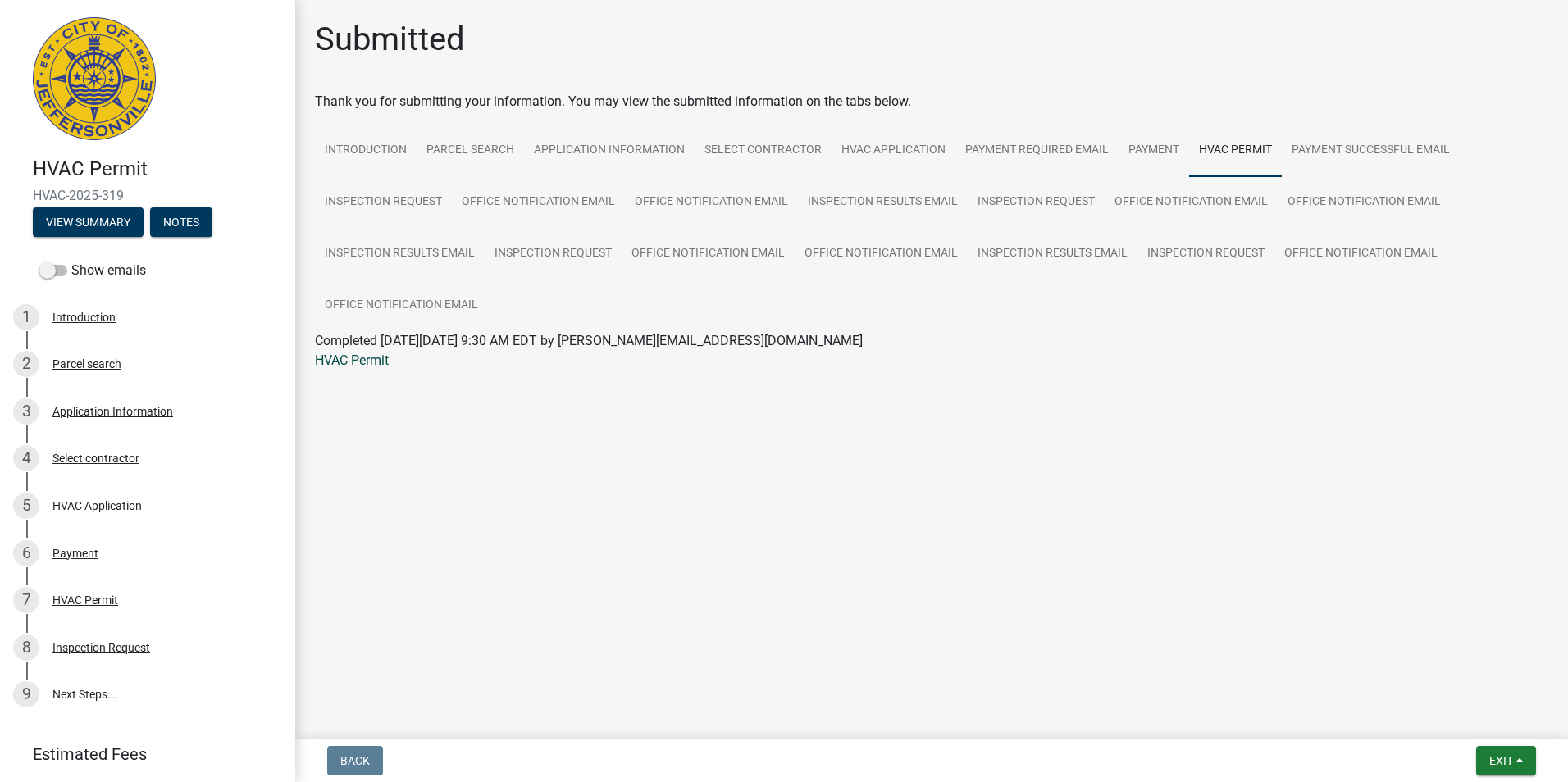
click at [356, 357] on link "HVAC Permit" at bounding box center [351, 360] width 74 height 16
click at [863, 206] on link "Inspection Results Email" at bounding box center [882, 202] width 170 height 52
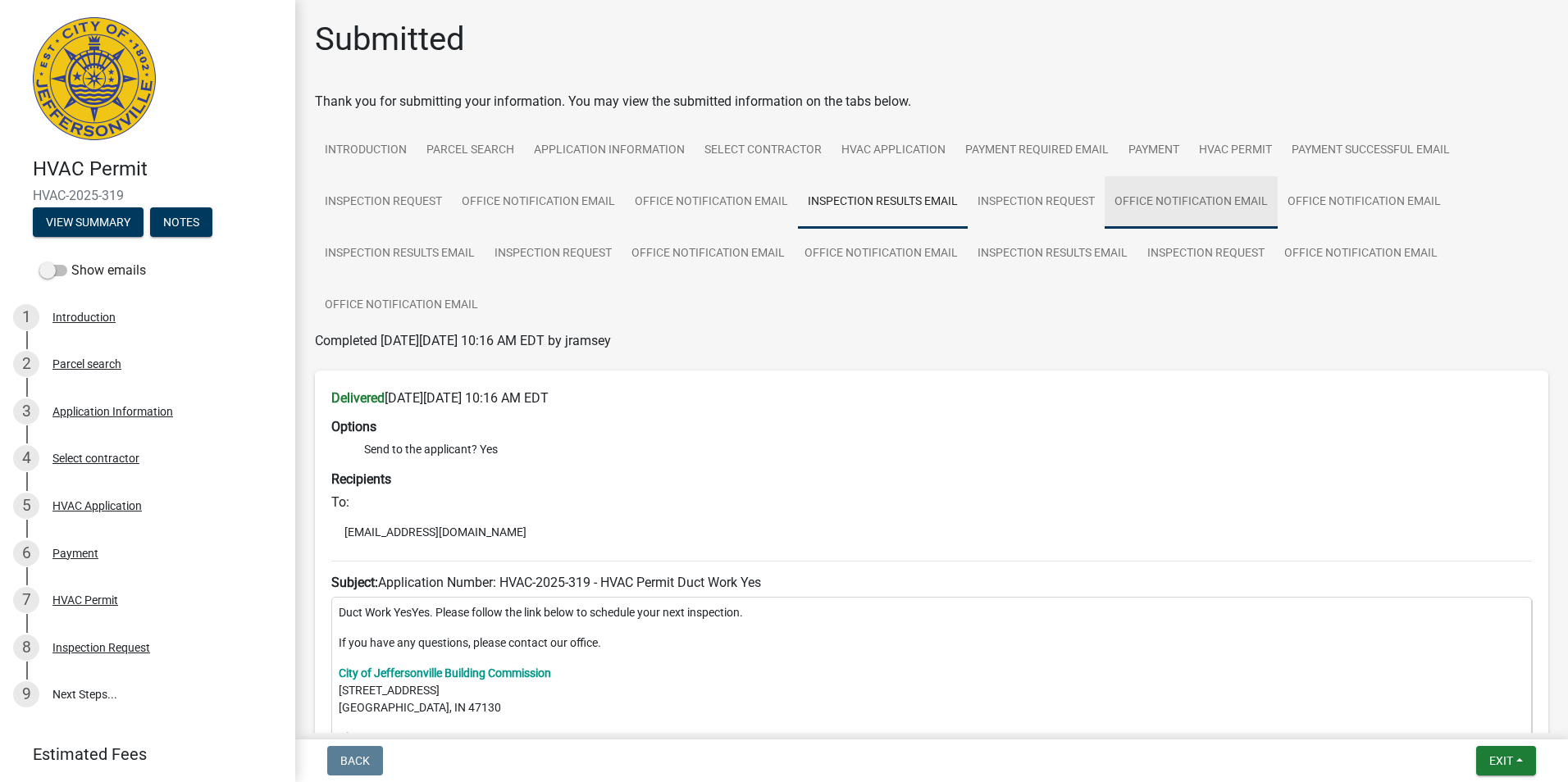
click at [1151, 195] on link "Office Notification Email" at bounding box center [1191, 202] width 173 height 52
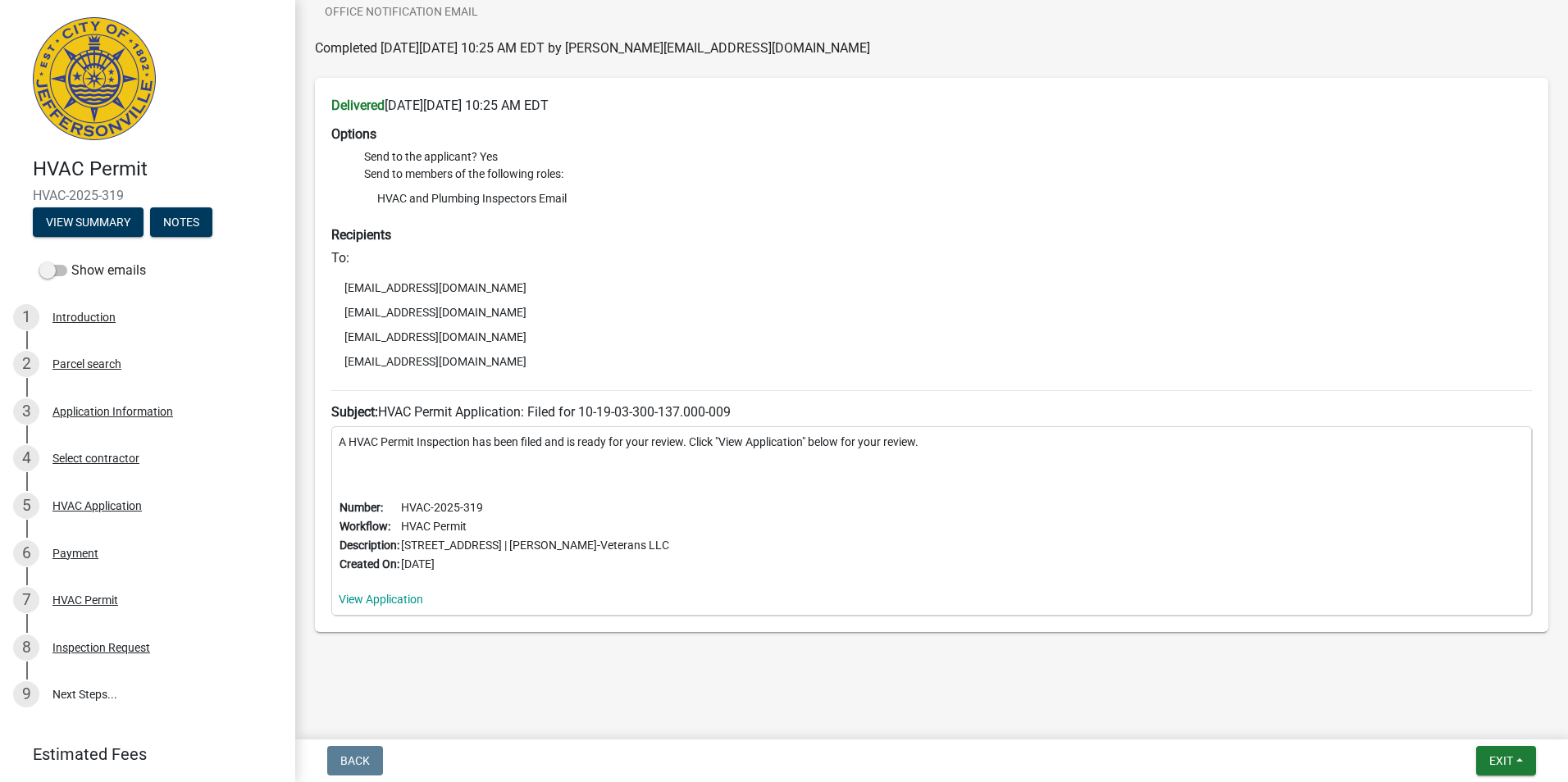
scroll to position [295, 0]
click at [379, 603] on link "View Application" at bounding box center [381, 596] width 85 height 13
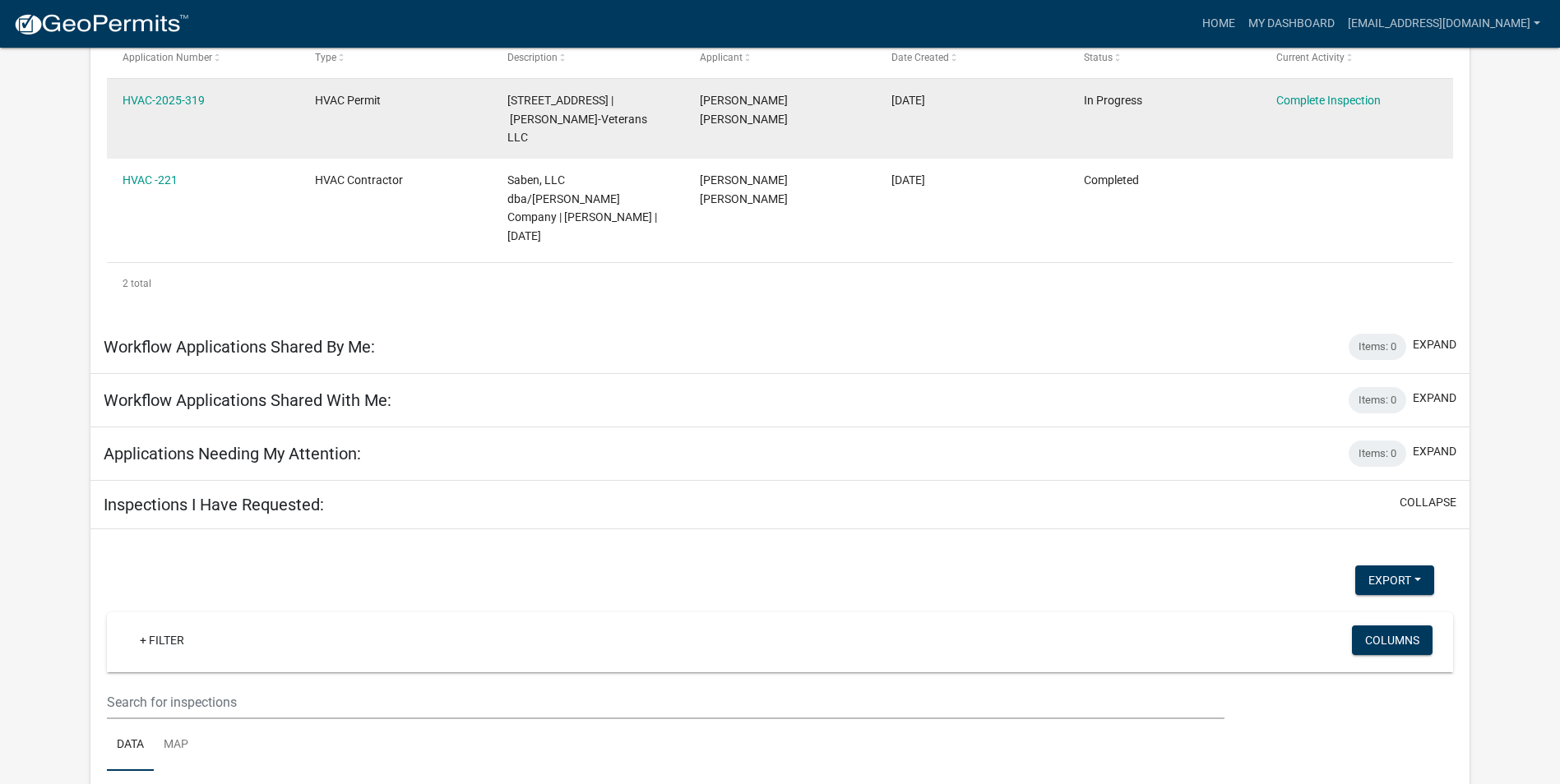
scroll to position [300, 0]
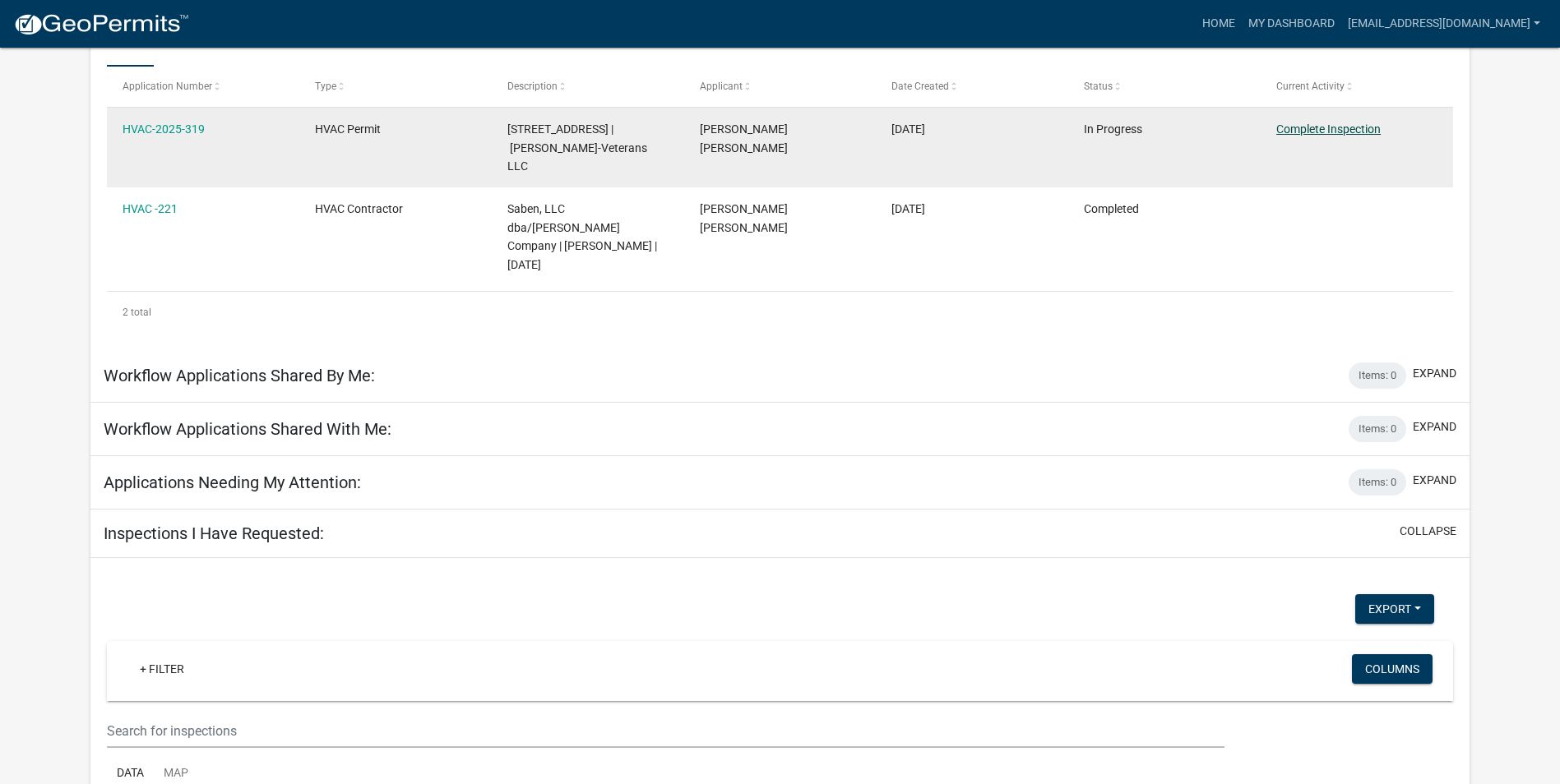
click at [1296, 129] on link "Complete Inspection" at bounding box center [1329, 128] width 105 height 13
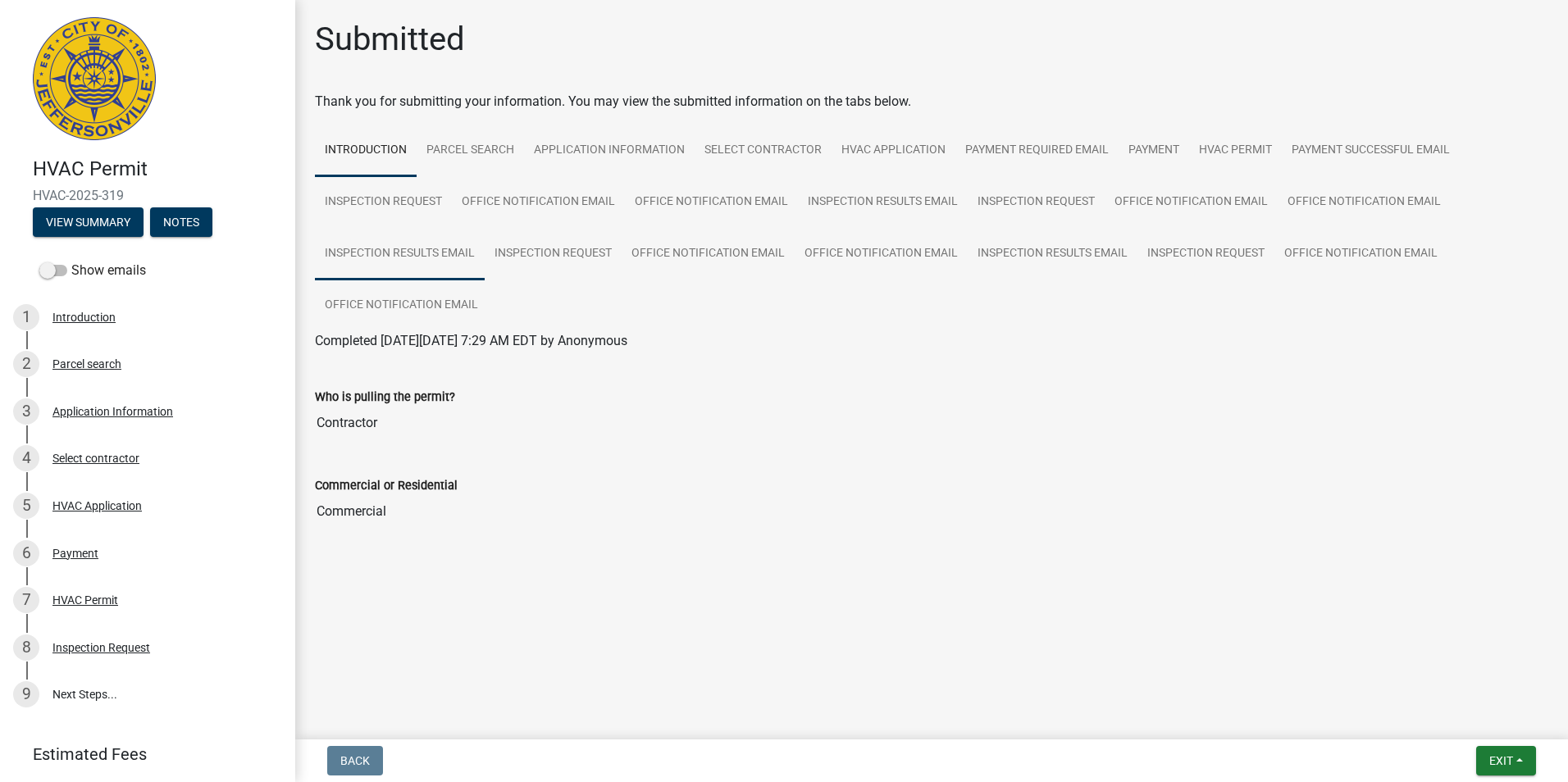
click at [429, 250] on link "Inspection Results Email" at bounding box center [399, 254] width 170 height 52
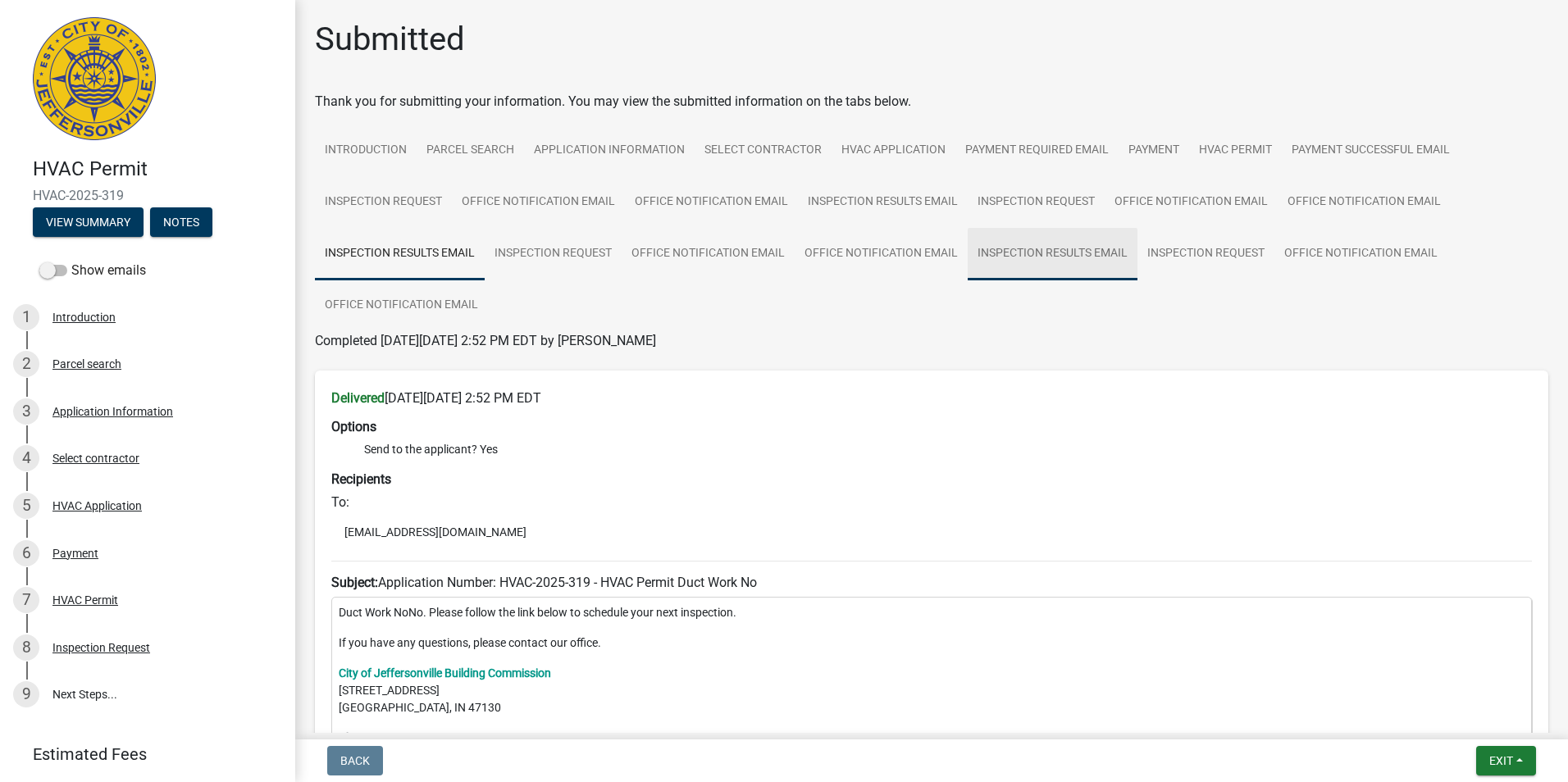
click at [1015, 252] on link "Inspection Results Email" at bounding box center [1053, 254] width 170 height 52
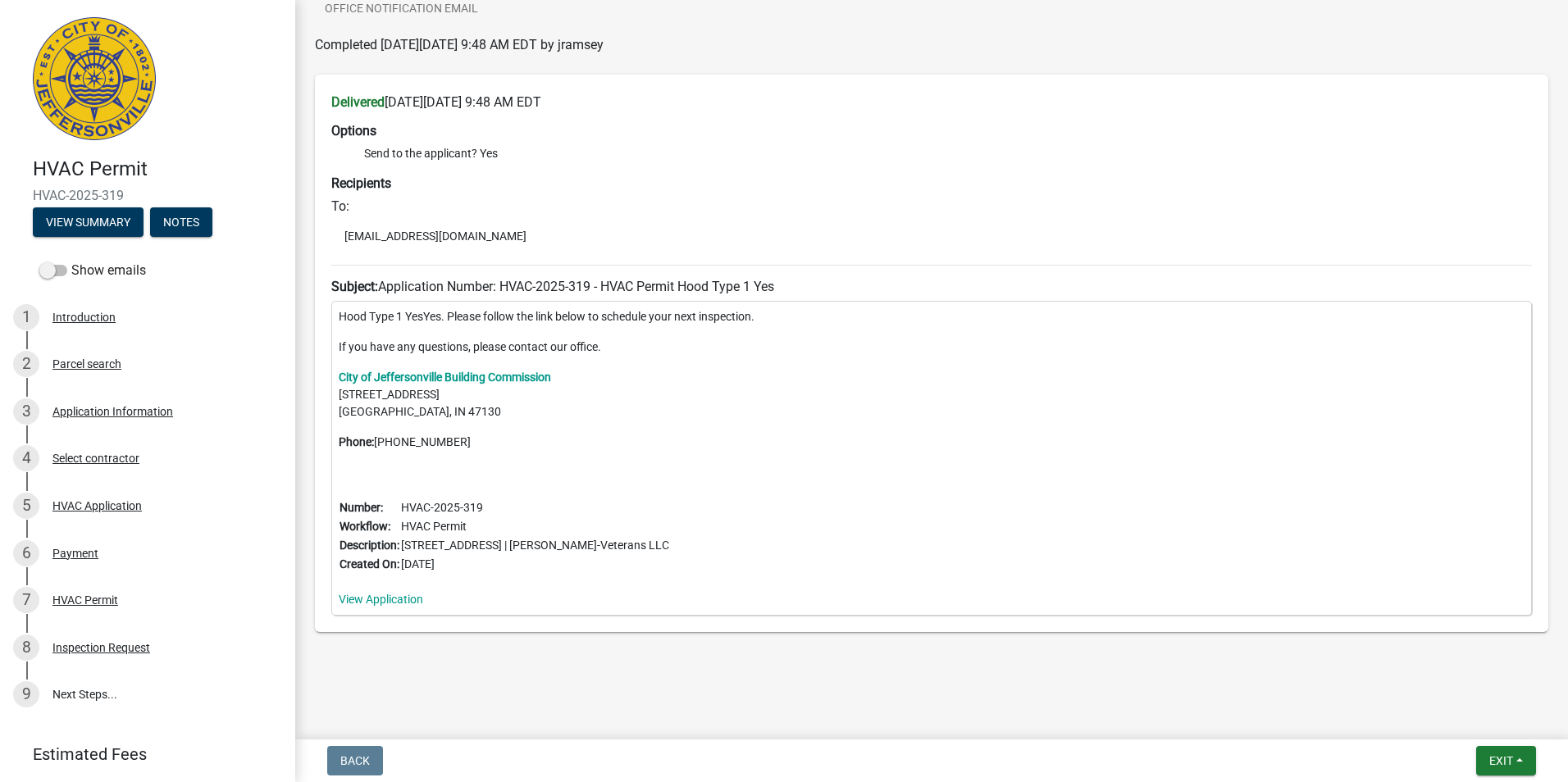
scroll to position [298, 0]
